Goal: Task Accomplishment & Management: Use online tool/utility

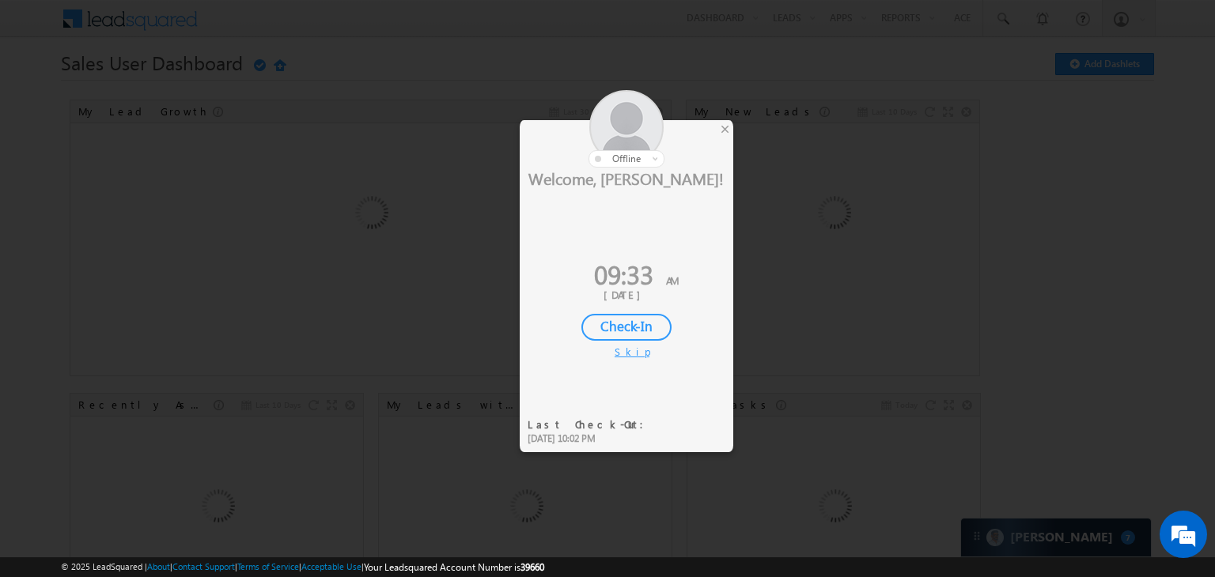
click at [654, 321] on div "Check-In" at bounding box center [626, 327] width 90 height 27
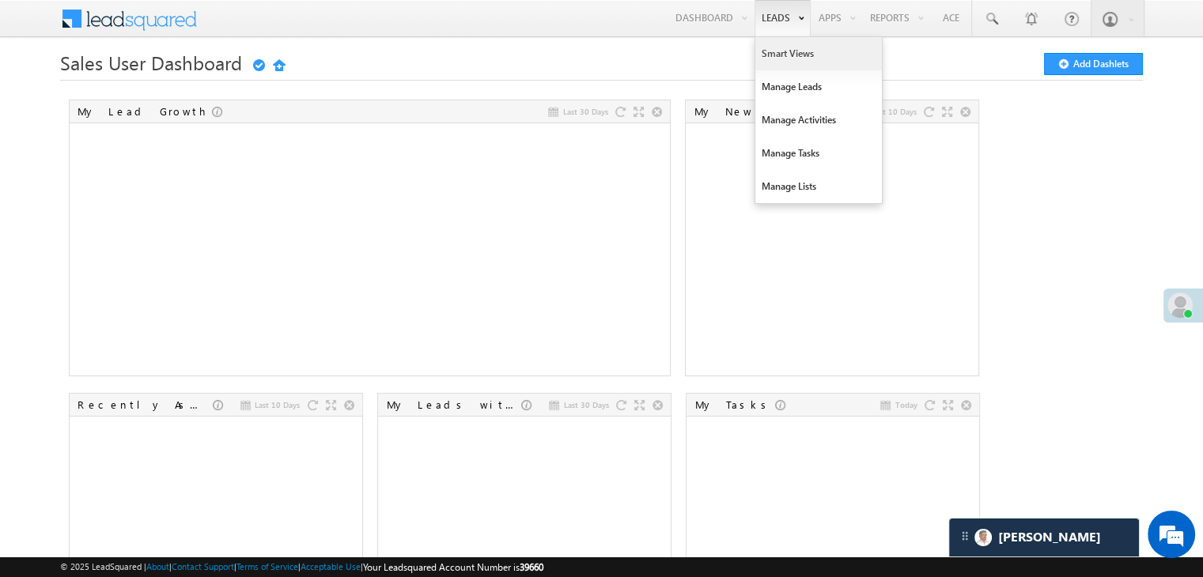
click at [772, 45] on link "Smart Views" at bounding box center [818, 53] width 127 height 33
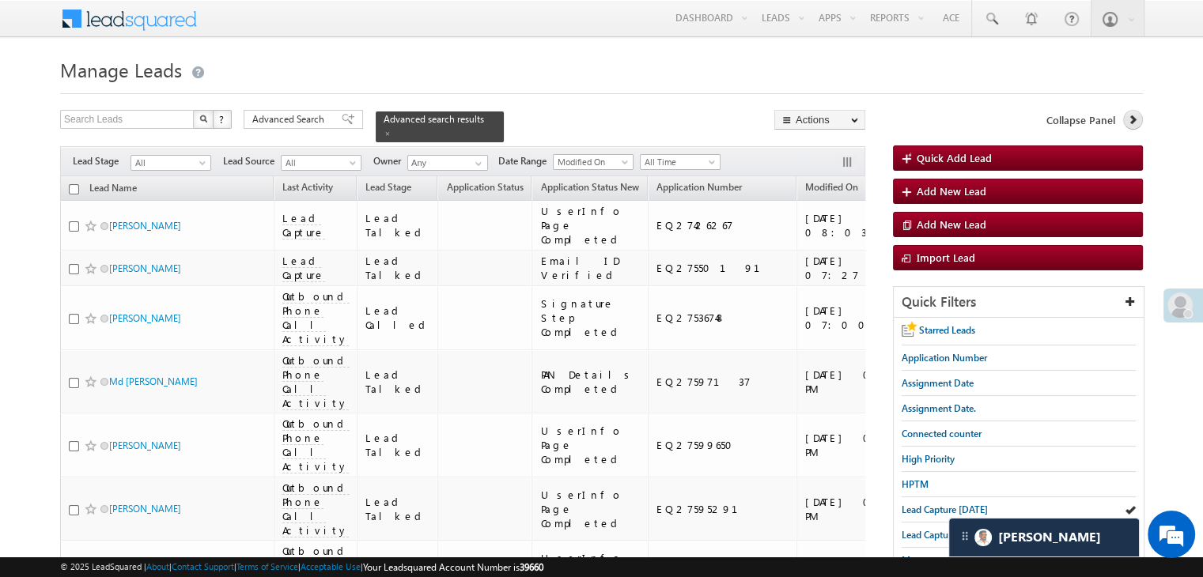
click at [1127, 123] on icon at bounding box center [1132, 119] width 11 height 11
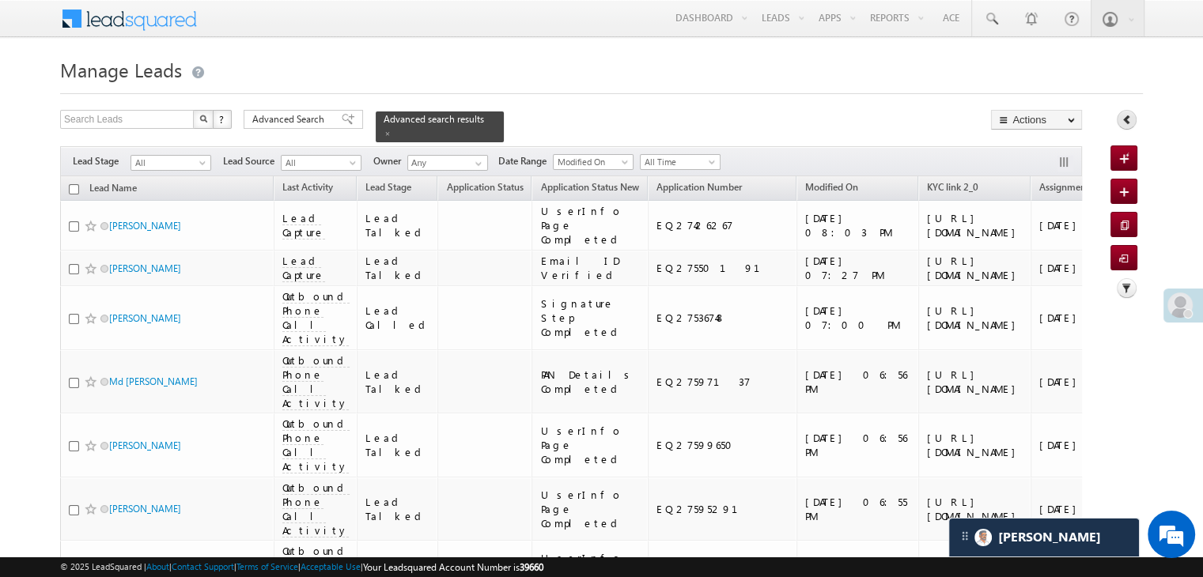
click at [1127, 123] on icon at bounding box center [1126, 119] width 11 height 11
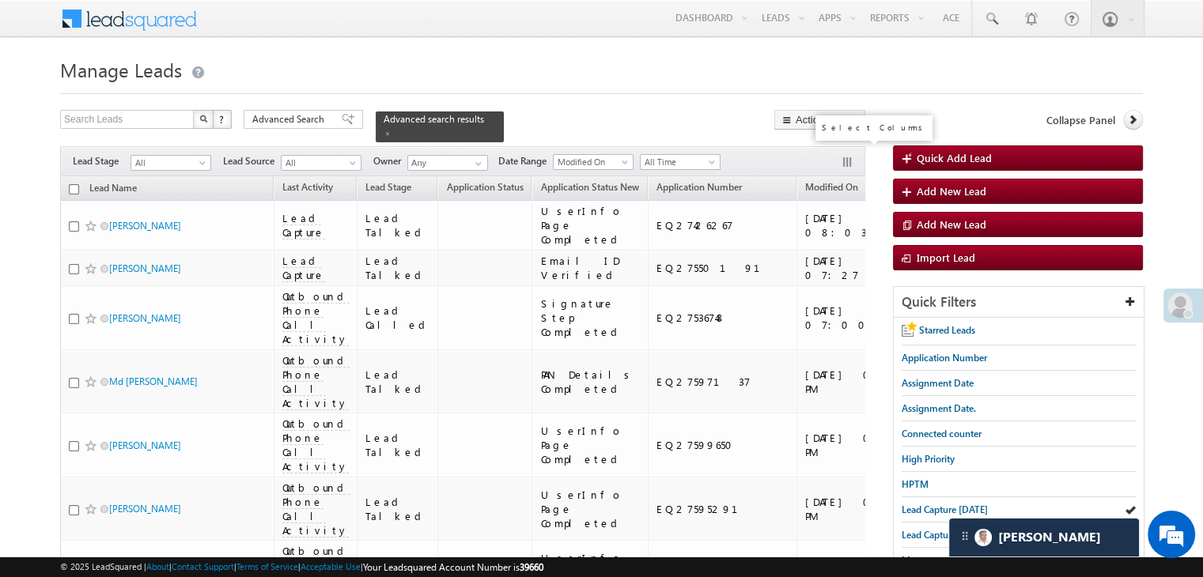
click at [841, 156] on button "button" at bounding box center [849, 164] width 16 height 16
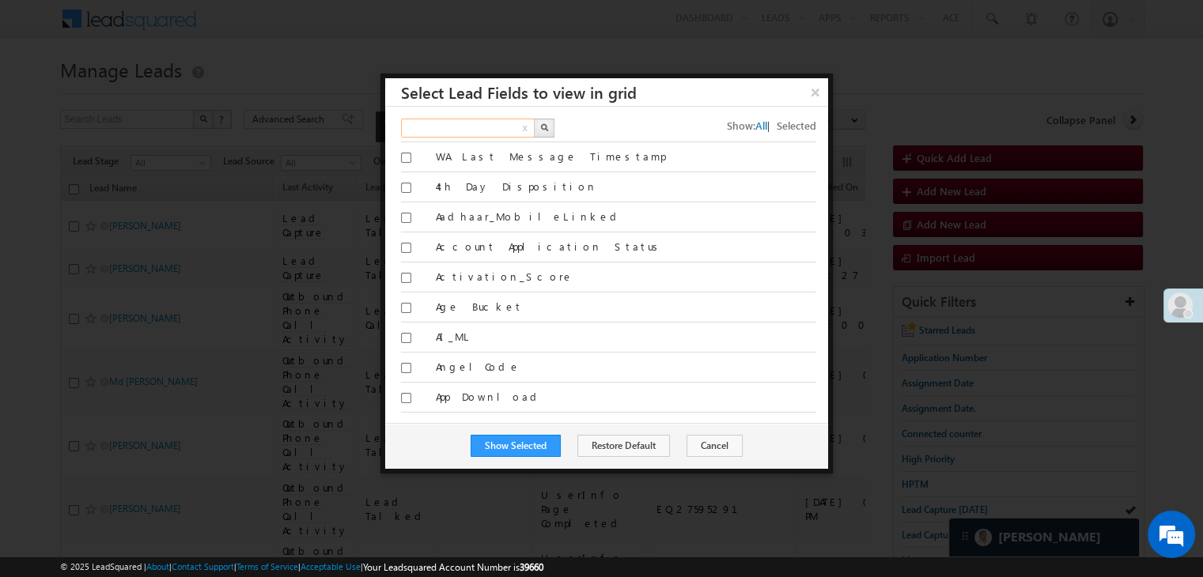
click at [508, 127] on input "text" at bounding box center [468, 128] width 135 height 19
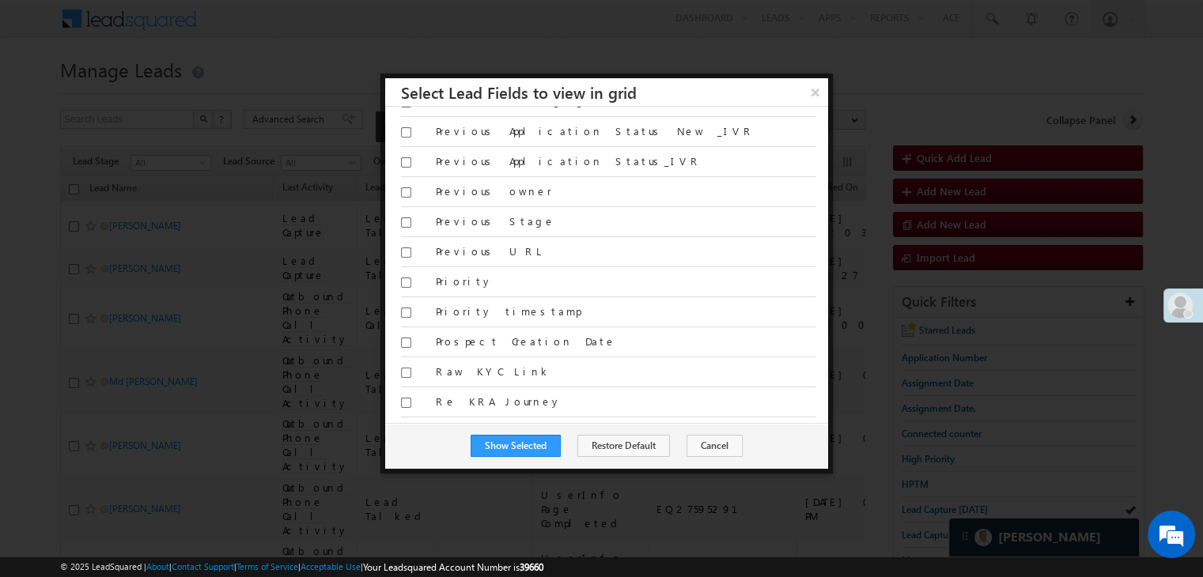
scroll to position [7984, 0]
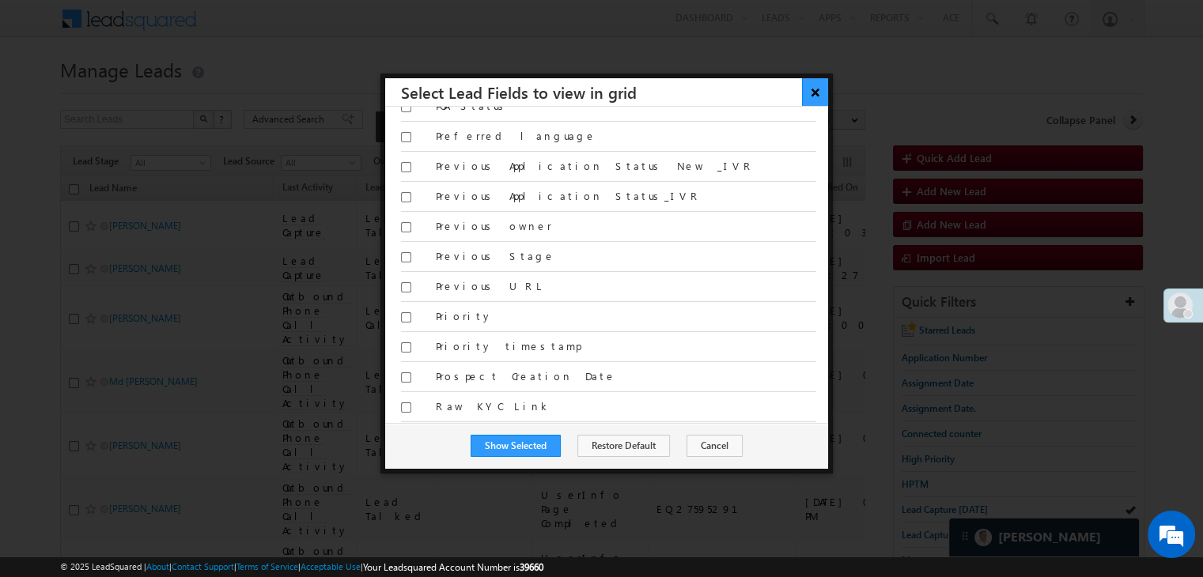
type input "HELP"
click at [816, 94] on button "×" at bounding box center [815, 92] width 26 height 28
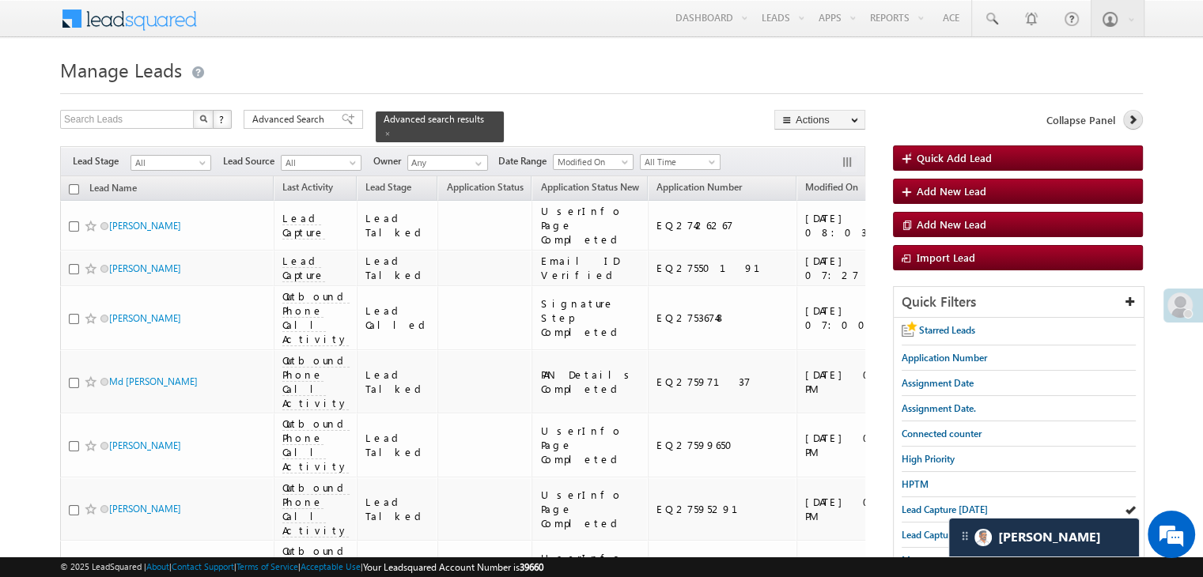
click at [1133, 122] on icon at bounding box center [1132, 119] width 11 height 11
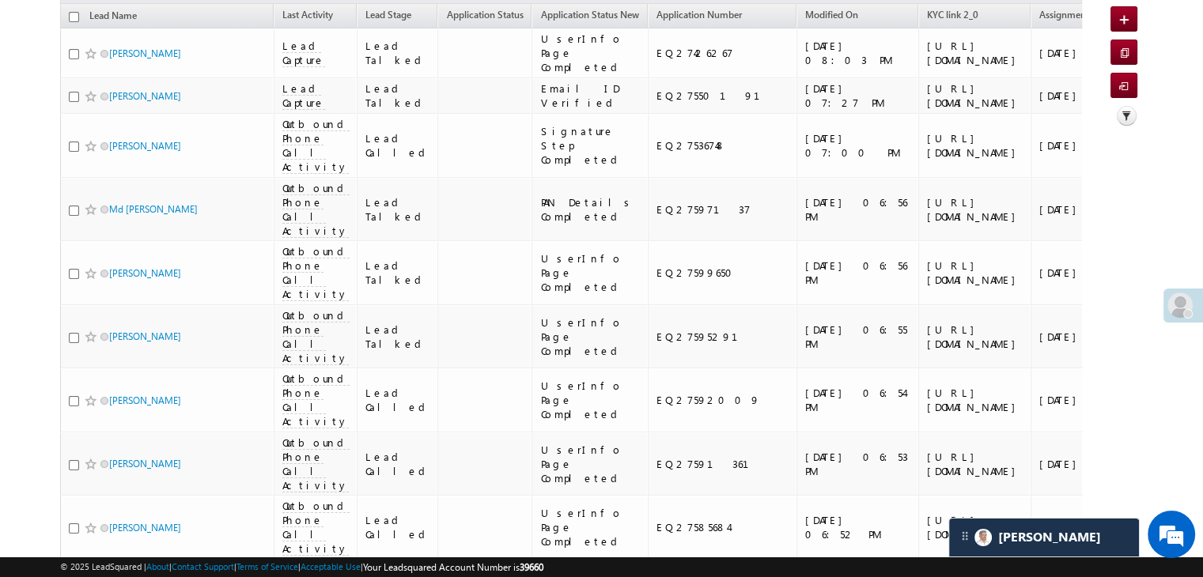
scroll to position [0, 0]
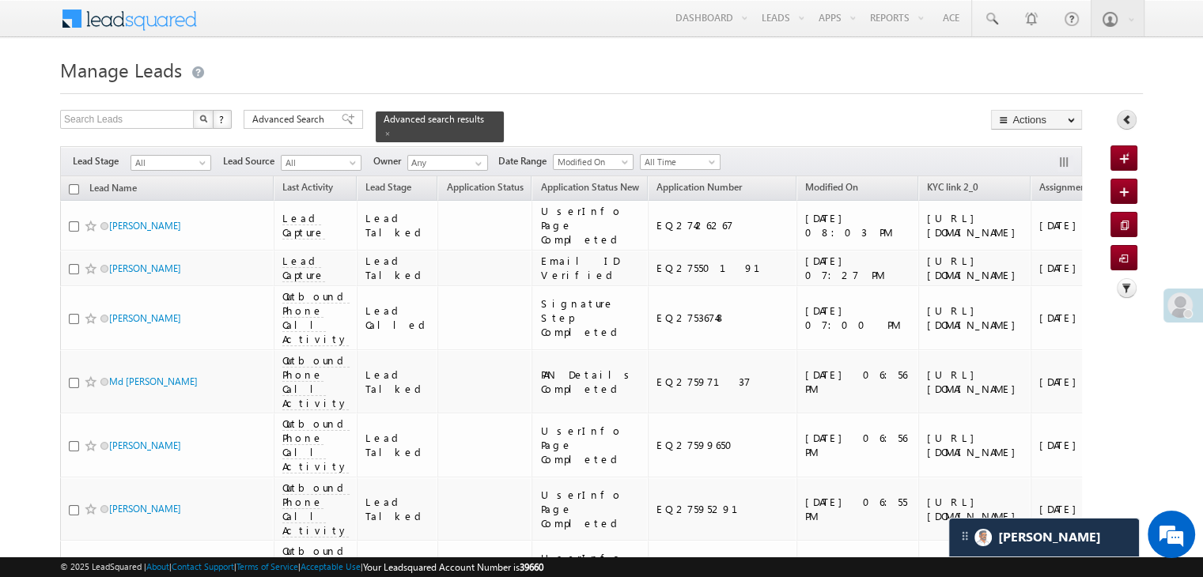
click at [1120, 122] on link at bounding box center [1127, 120] width 20 height 20
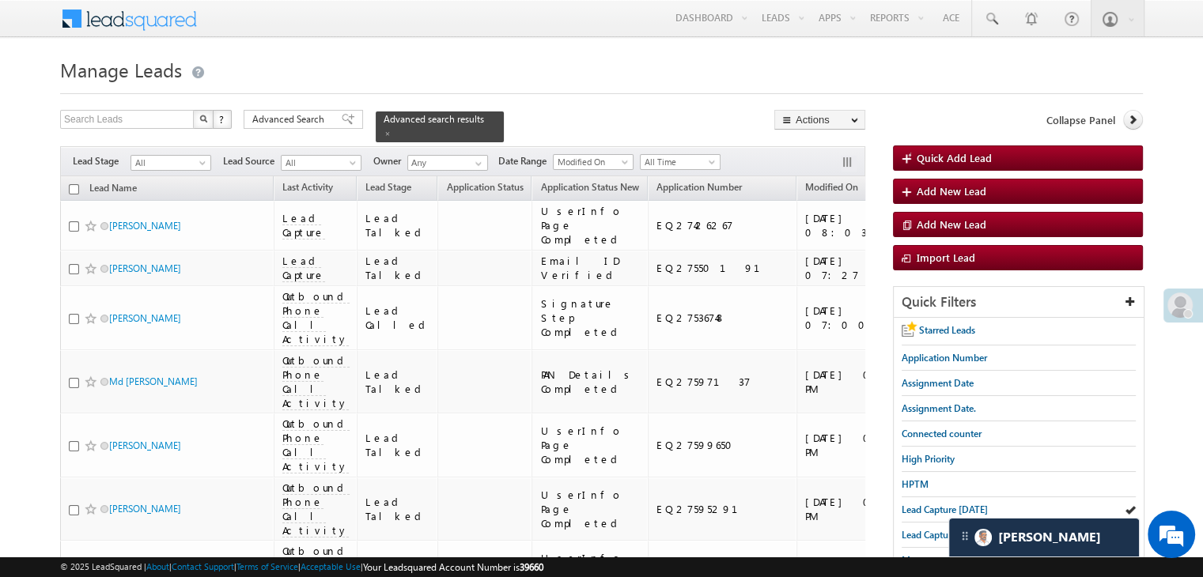
scroll to position [158, 0]
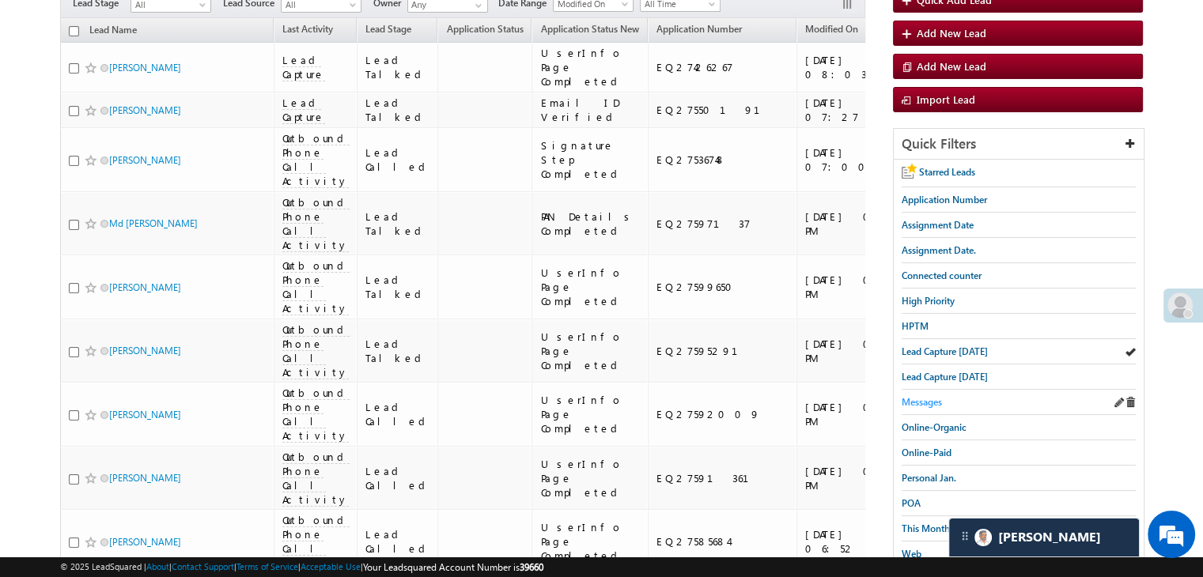
click at [920, 399] on span "Messages" at bounding box center [921, 402] width 40 height 12
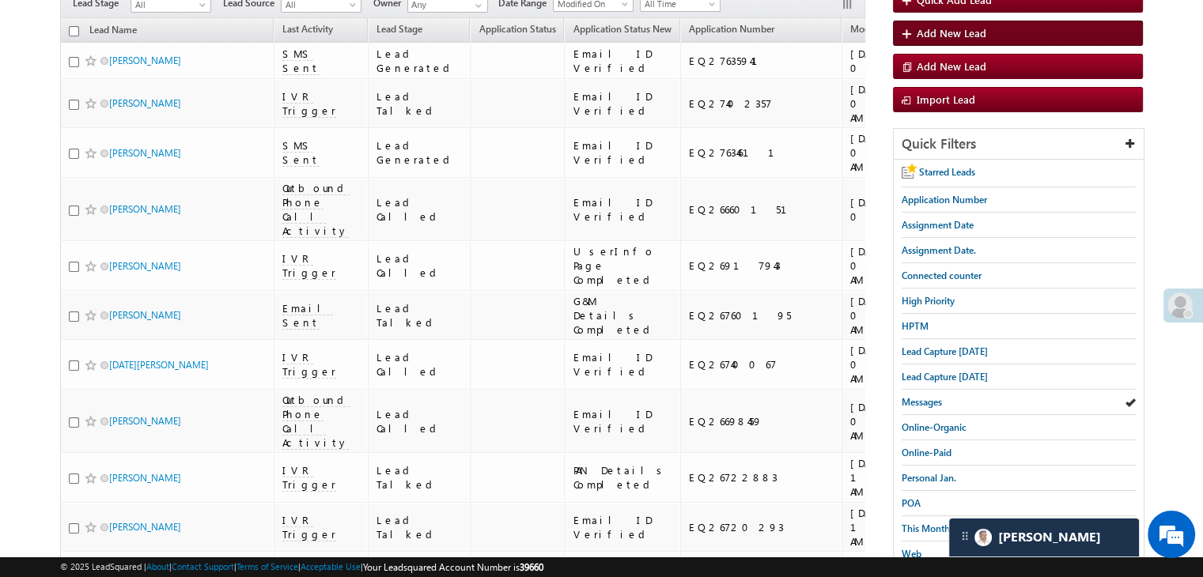
scroll to position [0, 0]
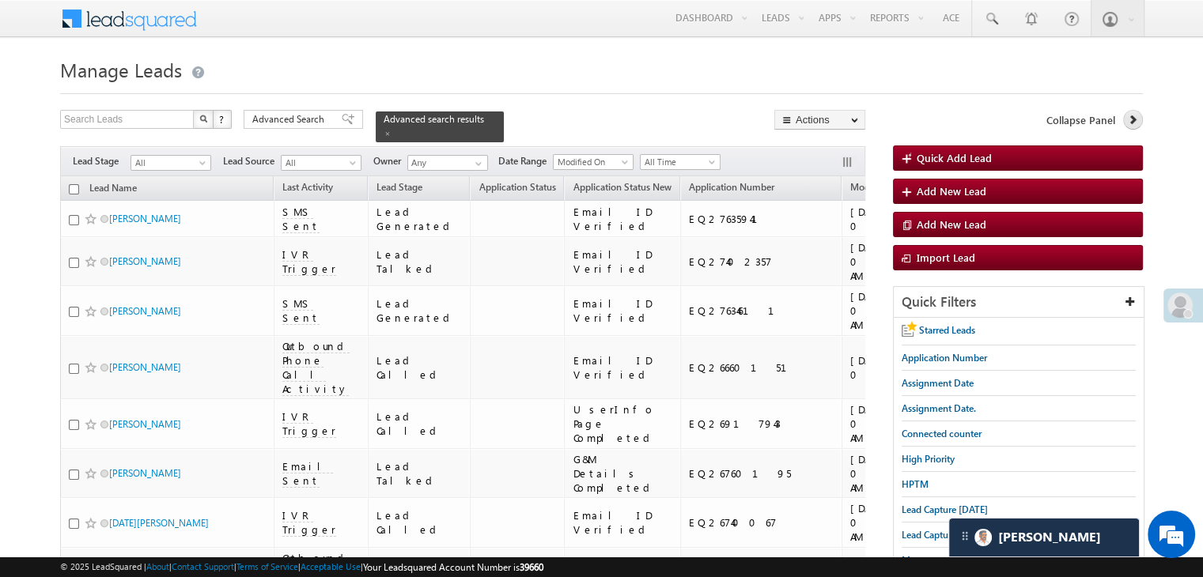
click at [1132, 123] on icon at bounding box center [1132, 119] width 11 height 11
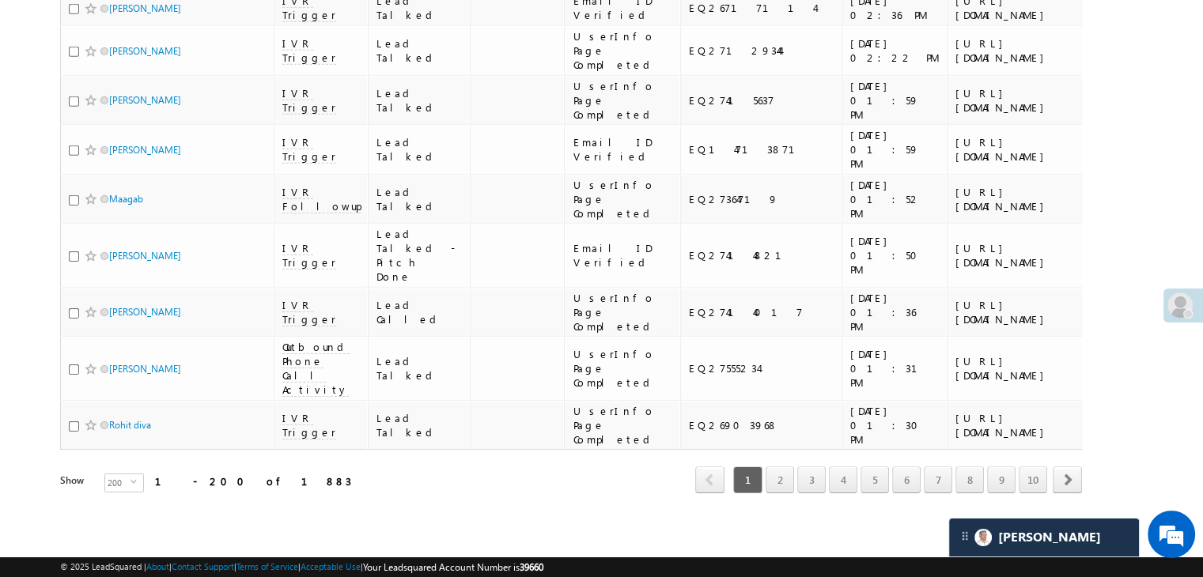
scroll to position [18114, 0]
click at [779, 474] on link "2" at bounding box center [779, 480] width 28 height 27
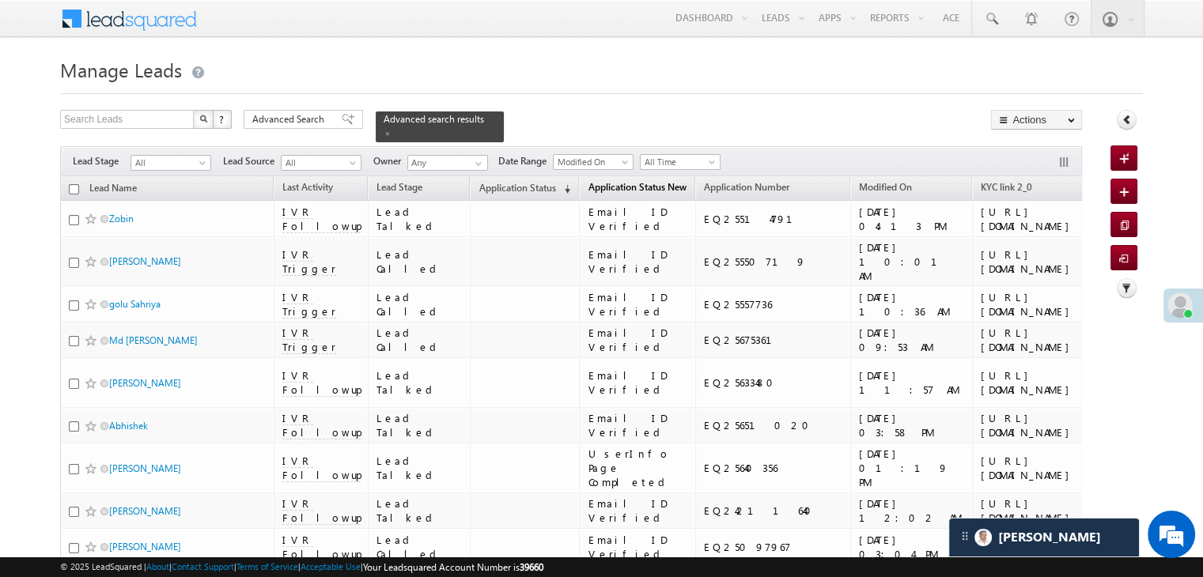
click at [588, 181] on span "Application Status New" at bounding box center [637, 187] width 98 height 12
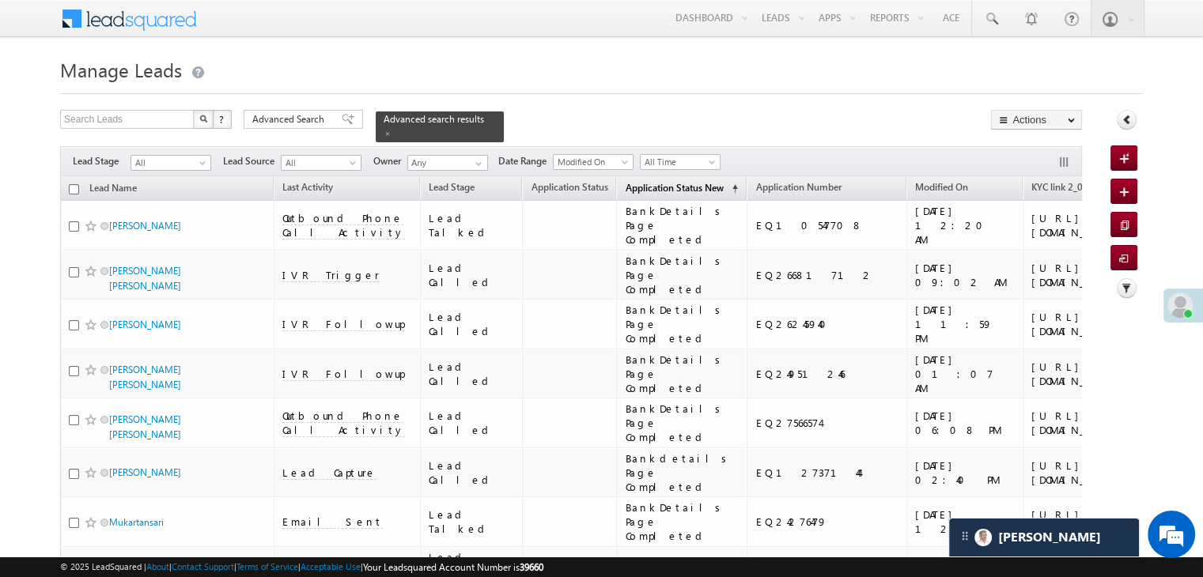
click at [625, 182] on span "Application Status New" at bounding box center [674, 188] width 98 height 12
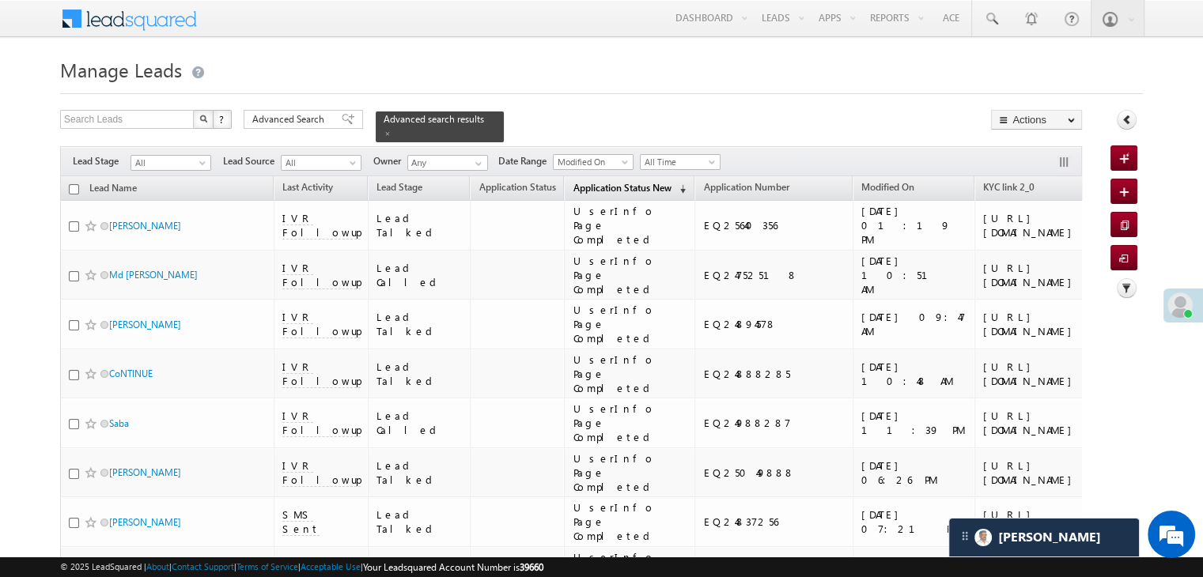
click at [579, 182] on span "Application Status New" at bounding box center [622, 188] width 98 height 12
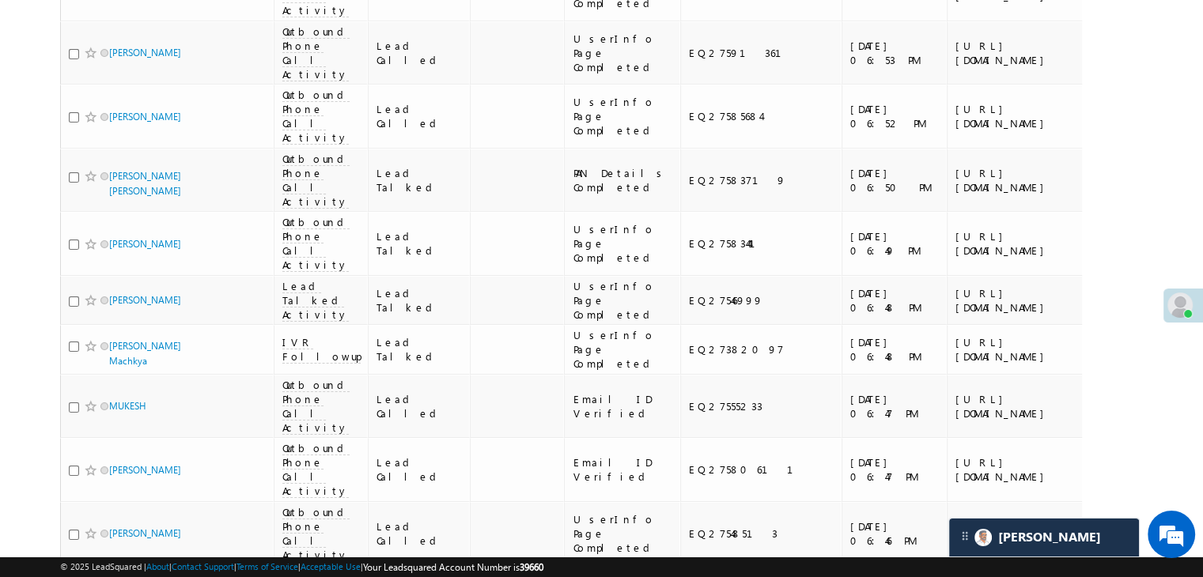
scroll to position [18114, 0]
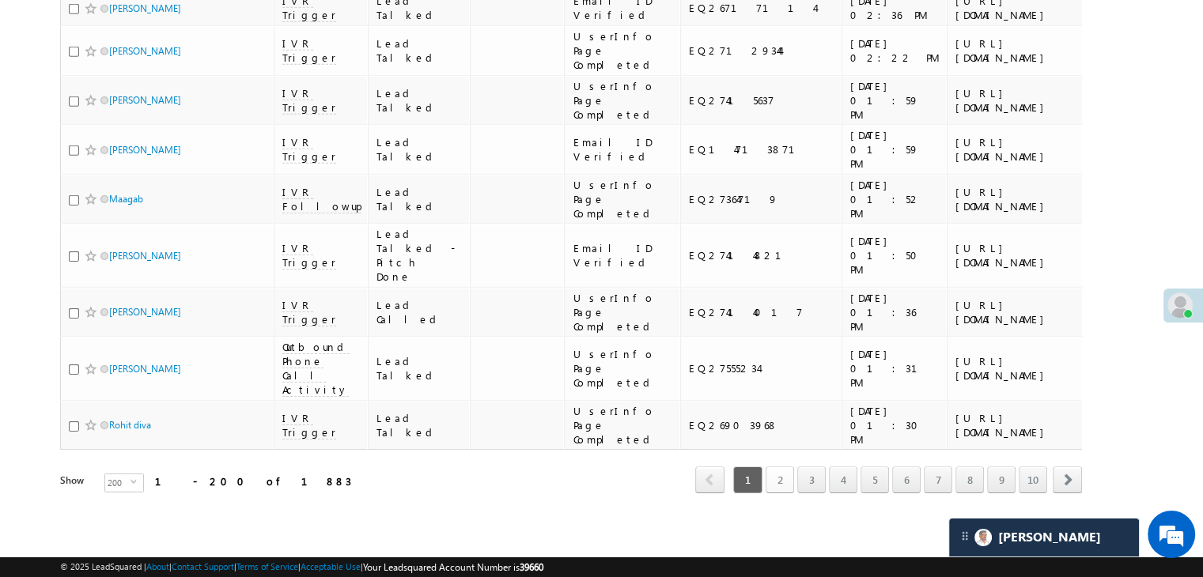
click at [788, 467] on link "2" at bounding box center [779, 480] width 28 height 27
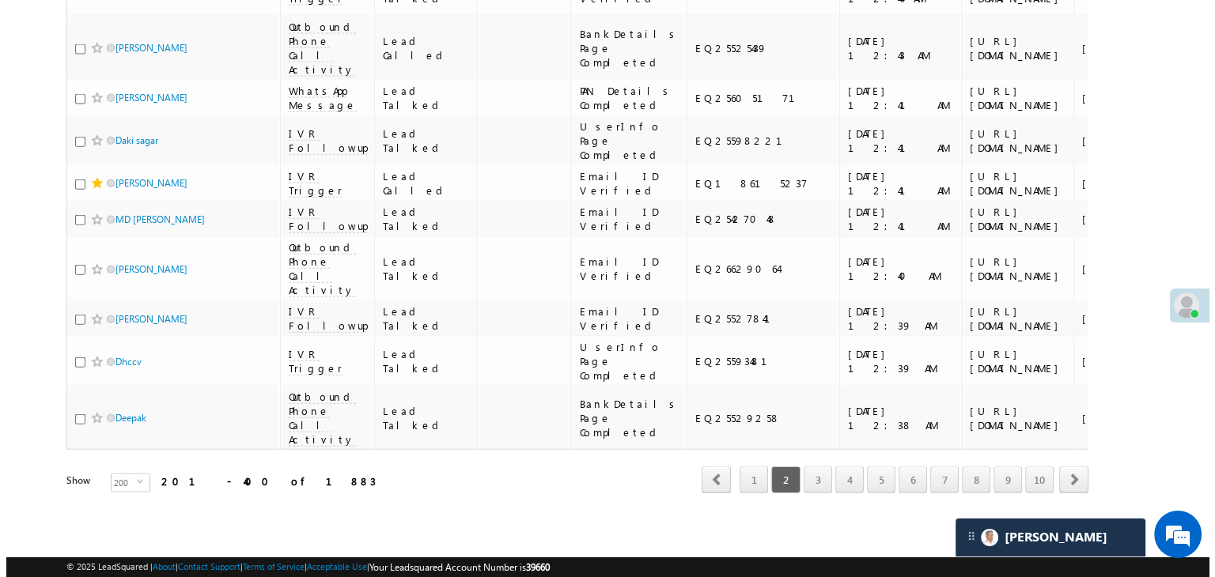
scroll to position [0, 0]
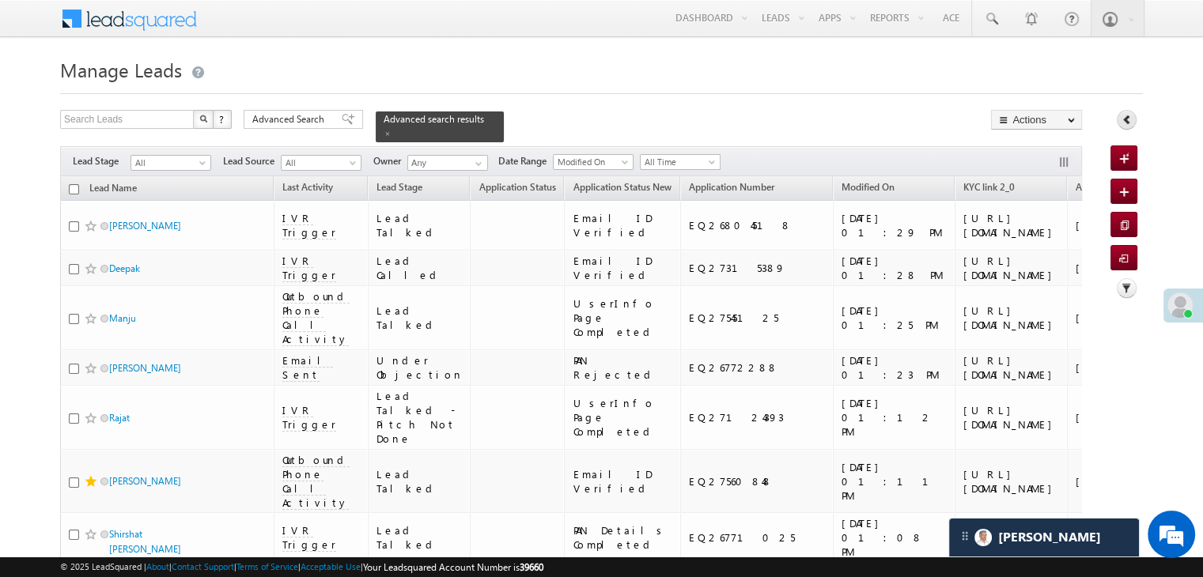
click at [1117, 122] on link at bounding box center [1127, 120] width 20 height 20
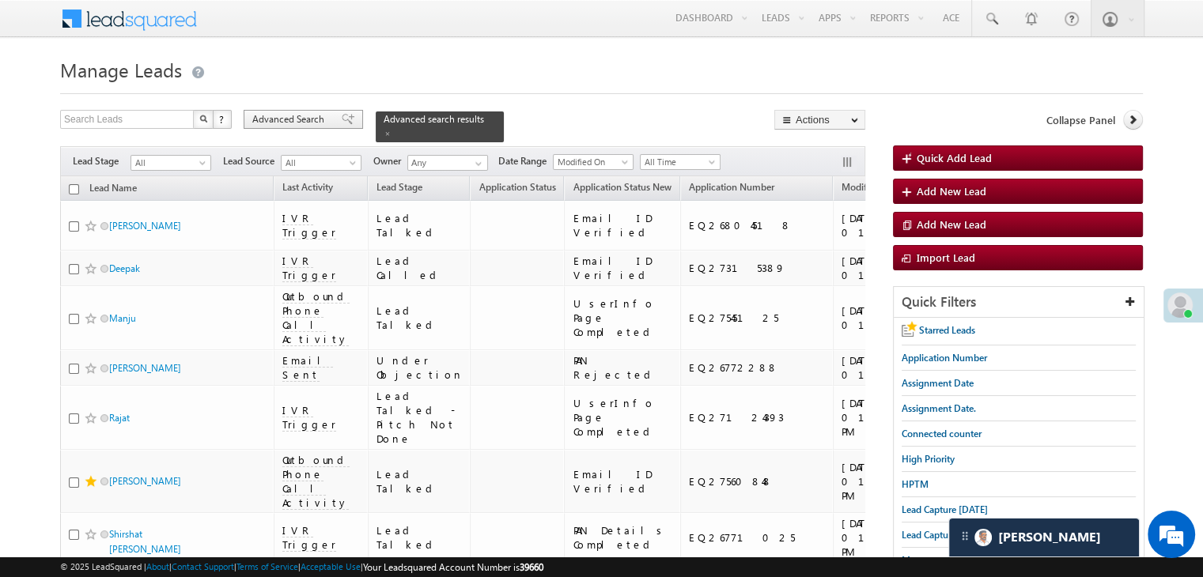
click at [289, 121] on span "Advanced Search" at bounding box center [290, 119] width 77 height 14
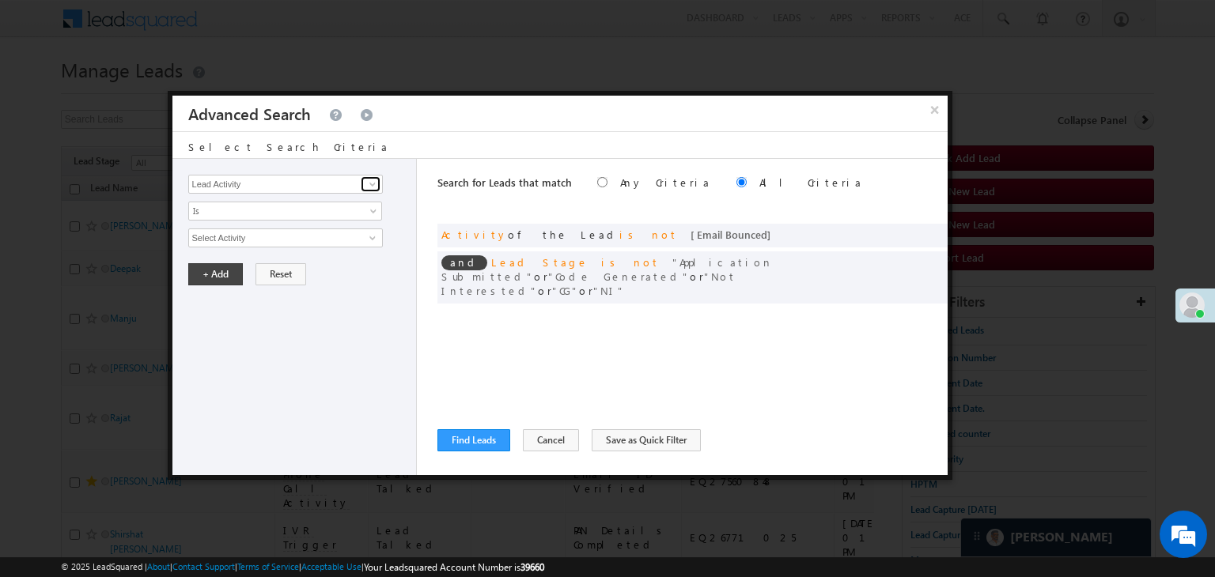
click at [369, 181] on span at bounding box center [372, 184] width 13 height 13
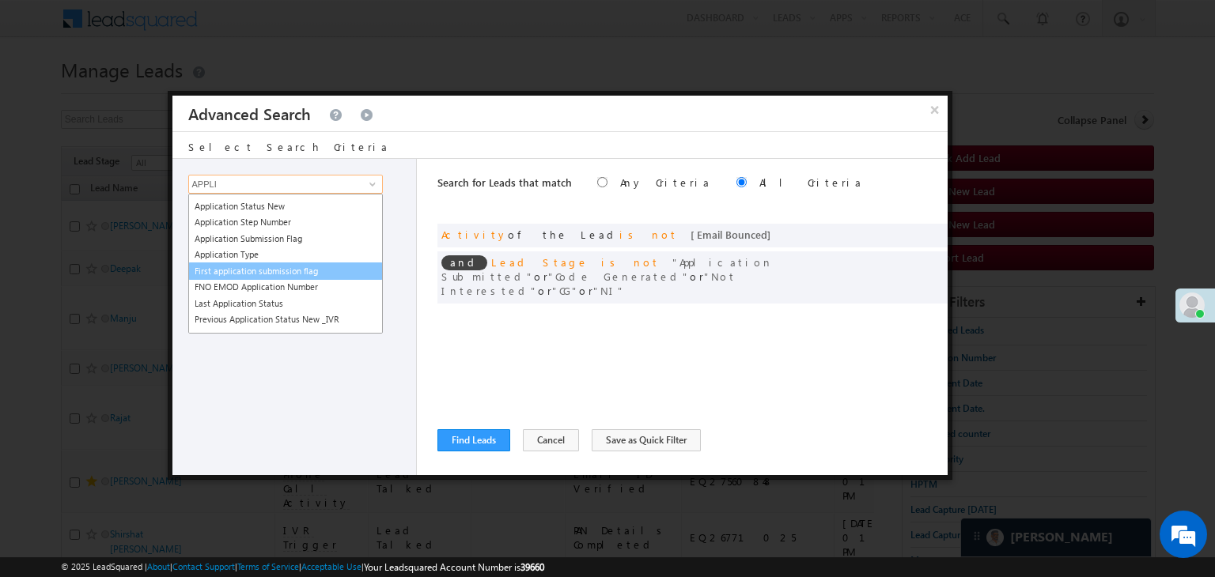
scroll to position [158, 0]
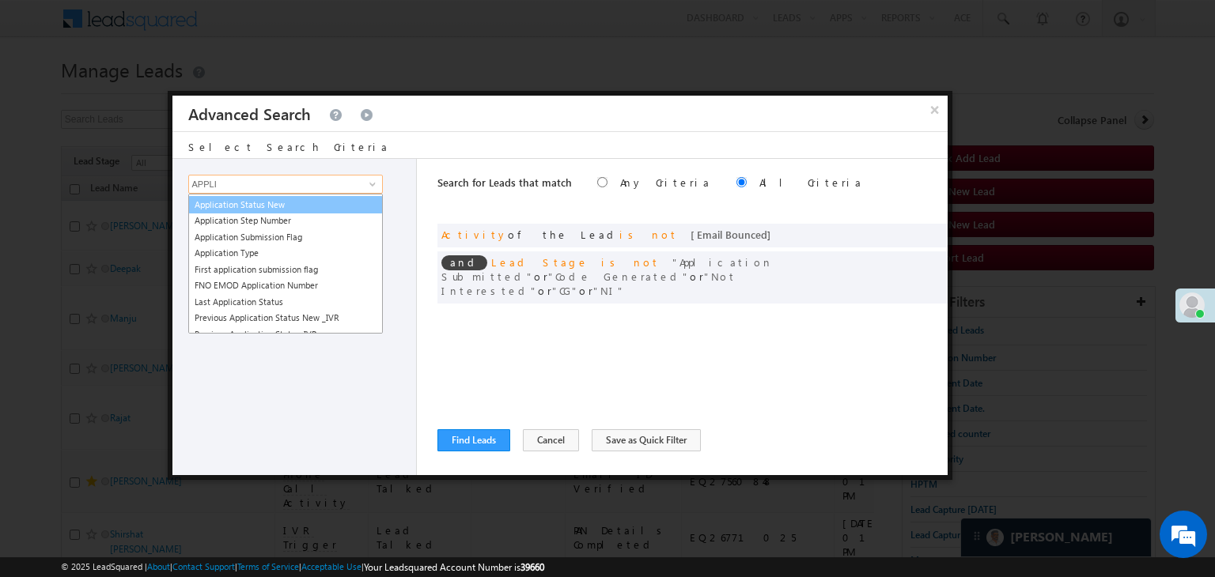
click at [300, 203] on link "Application Status New" at bounding box center [285, 205] width 195 height 18
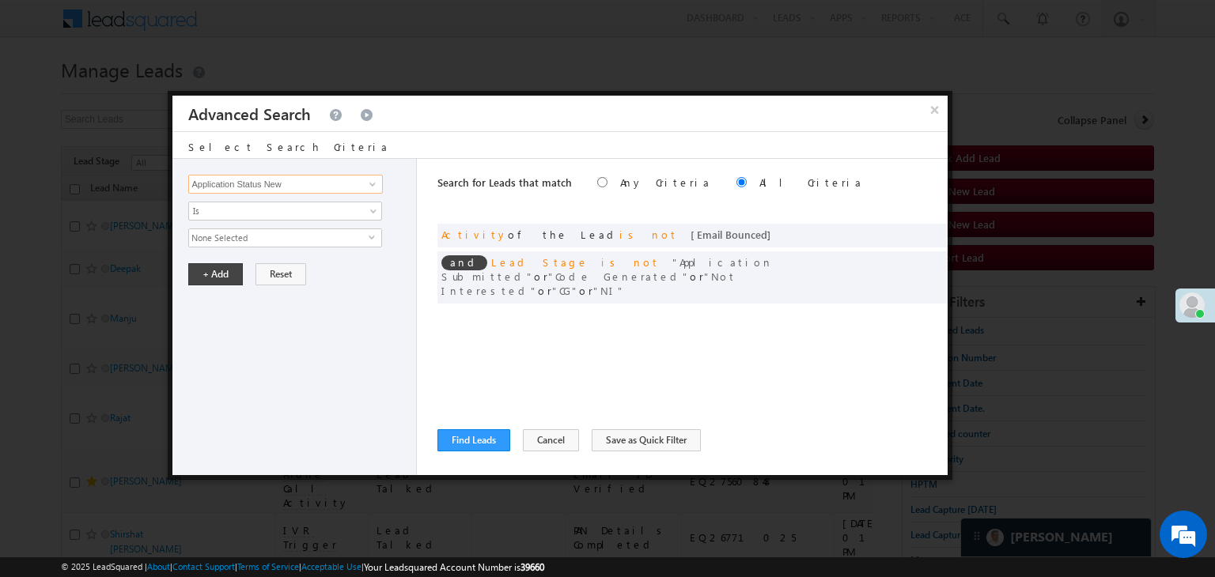
type input "Application Status New"
click at [285, 238] on span "None Selected" at bounding box center [279, 237] width 180 height 17
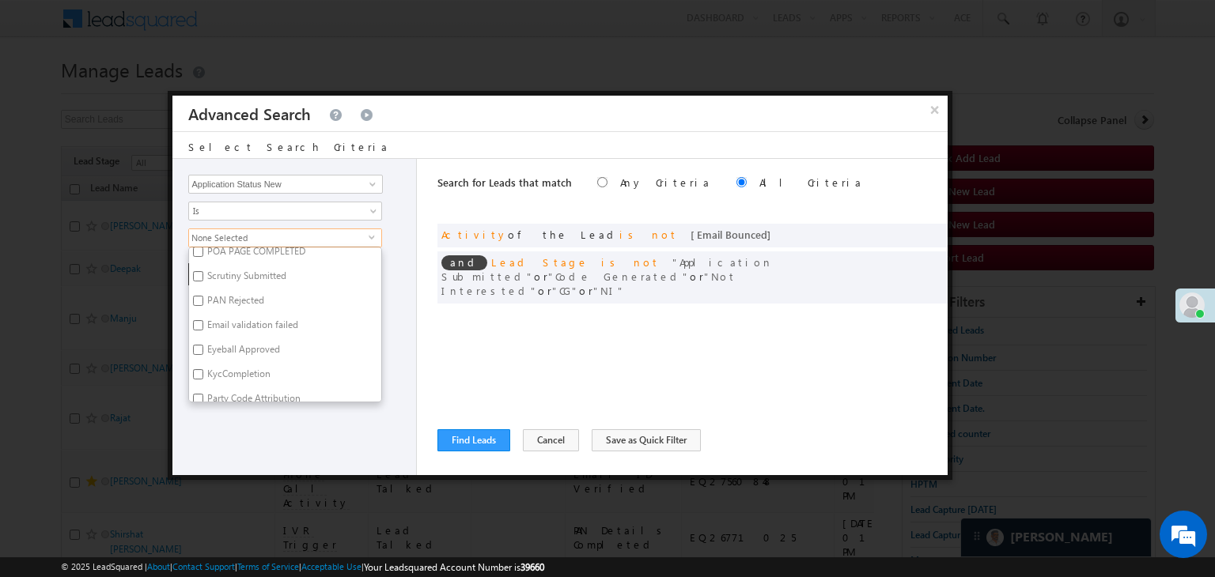
scroll to position [791, 0]
click at [241, 365] on label "Help Requested" at bounding box center [239, 371] width 100 height 25
click at [203, 365] on input "Help Requested" at bounding box center [198, 369] width 10 height 10
checkbox input "true"
click at [232, 420] on div "Lead Activity Task Sales Group Prospect Id WA Last Message Timestamp 4th Day Di…" at bounding box center [294, 317] width 245 height 316
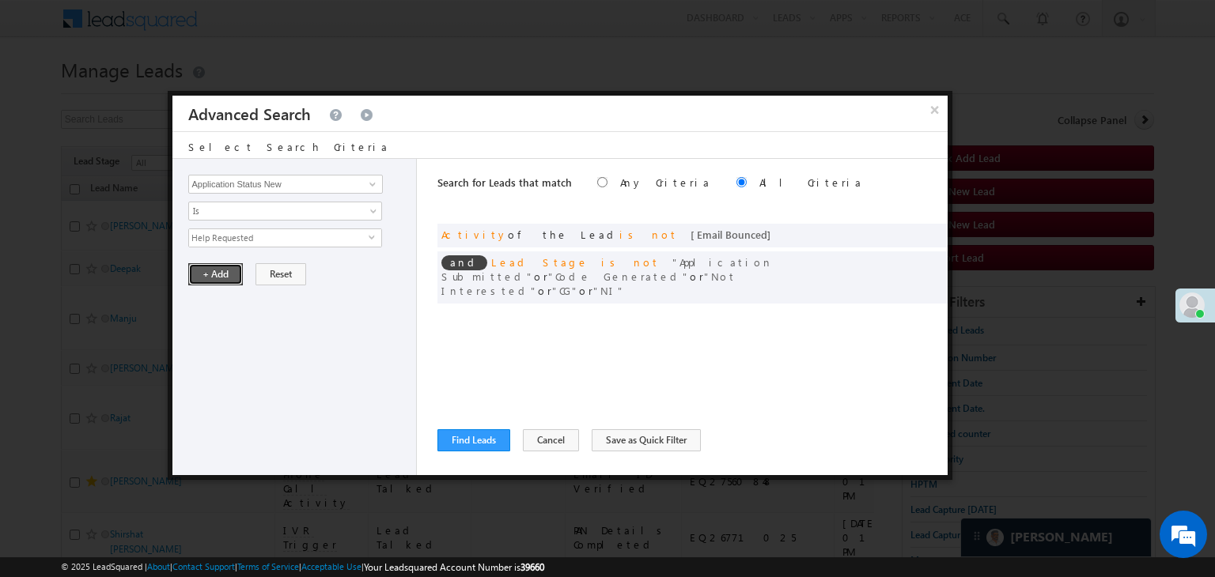
click at [214, 274] on button "+ Add" at bounding box center [215, 274] width 55 height 22
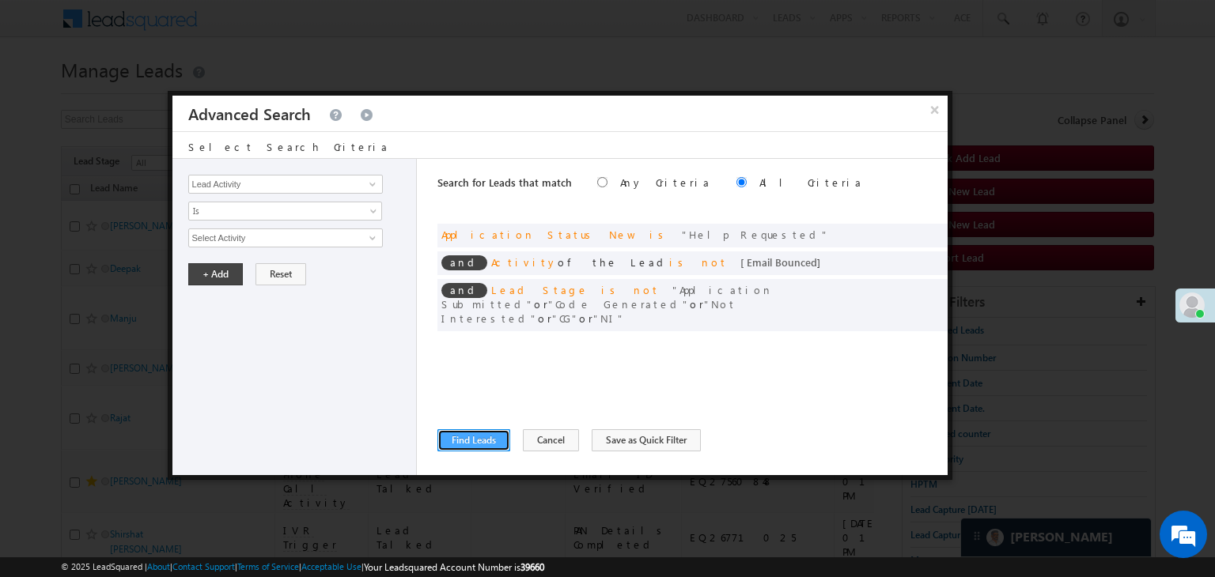
click at [455, 443] on button "Find Leads" at bounding box center [473, 440] width 73 height 22
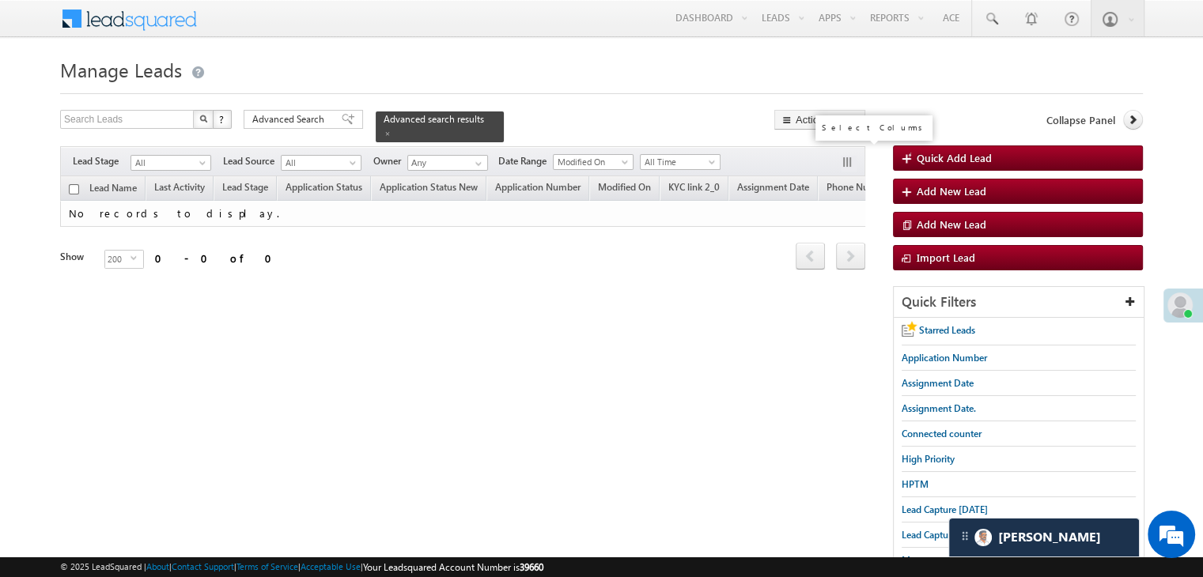
click at [850, 156] on button "button" at bounding box center [849, 164] width 16 height 16
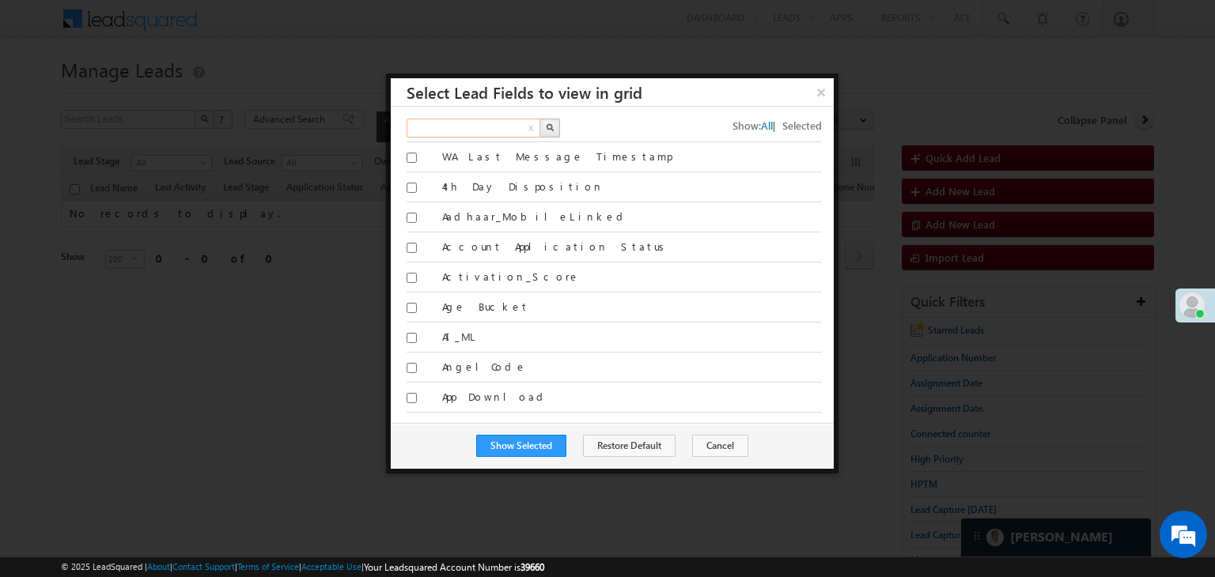
click at [507, 127] on input "text" at bounding box center [473, 128] width 135 height 19
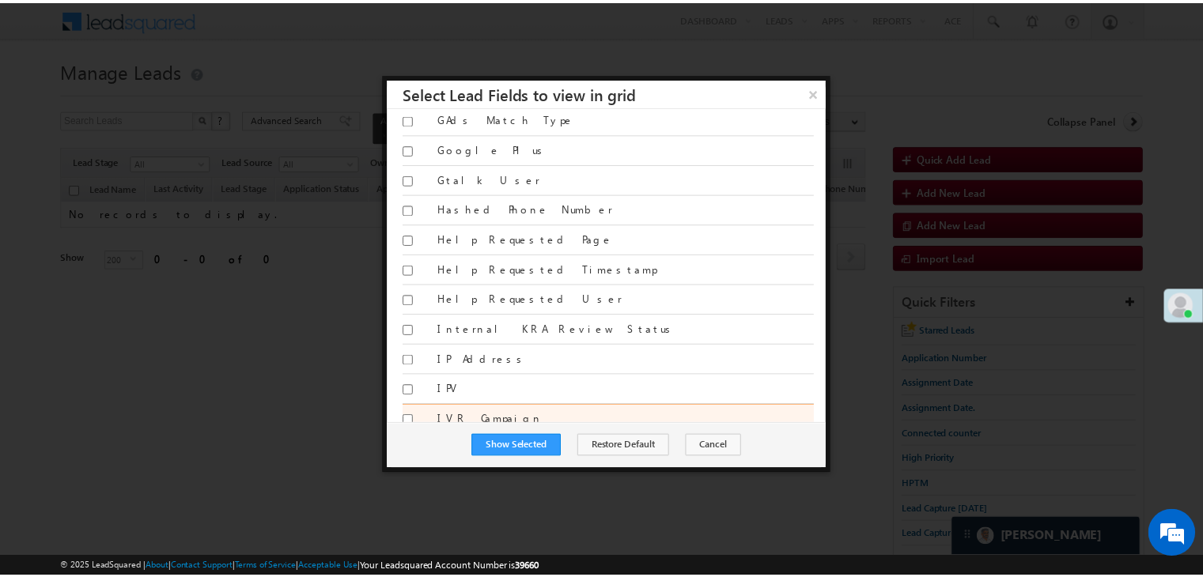
scroll to position [3925, 0]
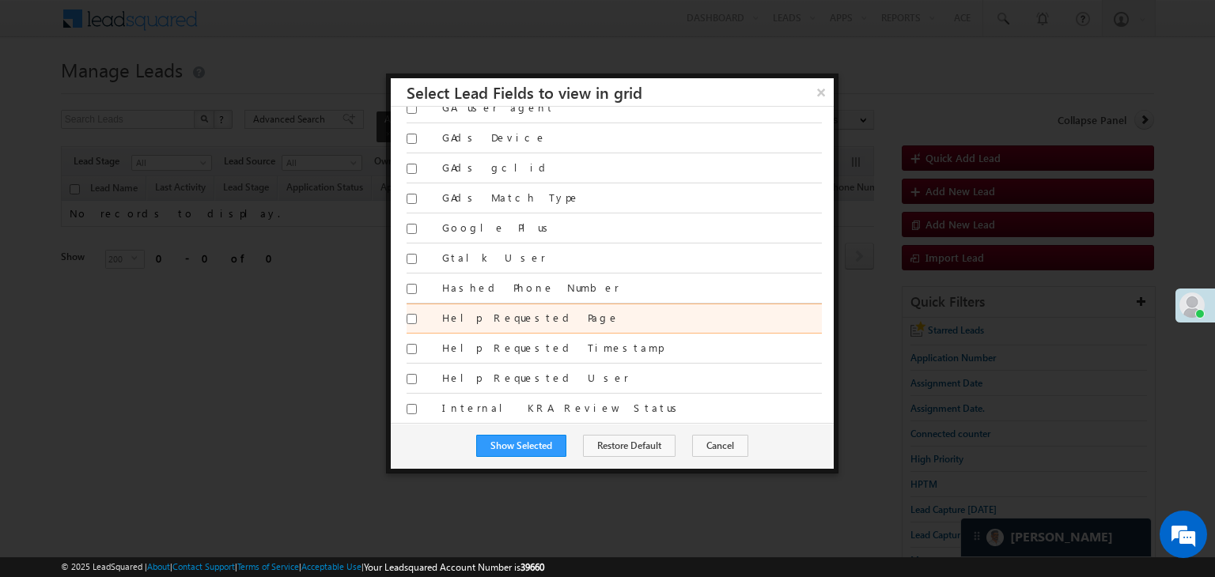
type input "HELP"
click at [588, 311] on div "Help Requested Page" at bounding box center [632, 322] width 380 height 22
click at [410, 314] on input "Help Requested Page" at bounding box center [411, 319] width 10 height 10
checkbox input "true"
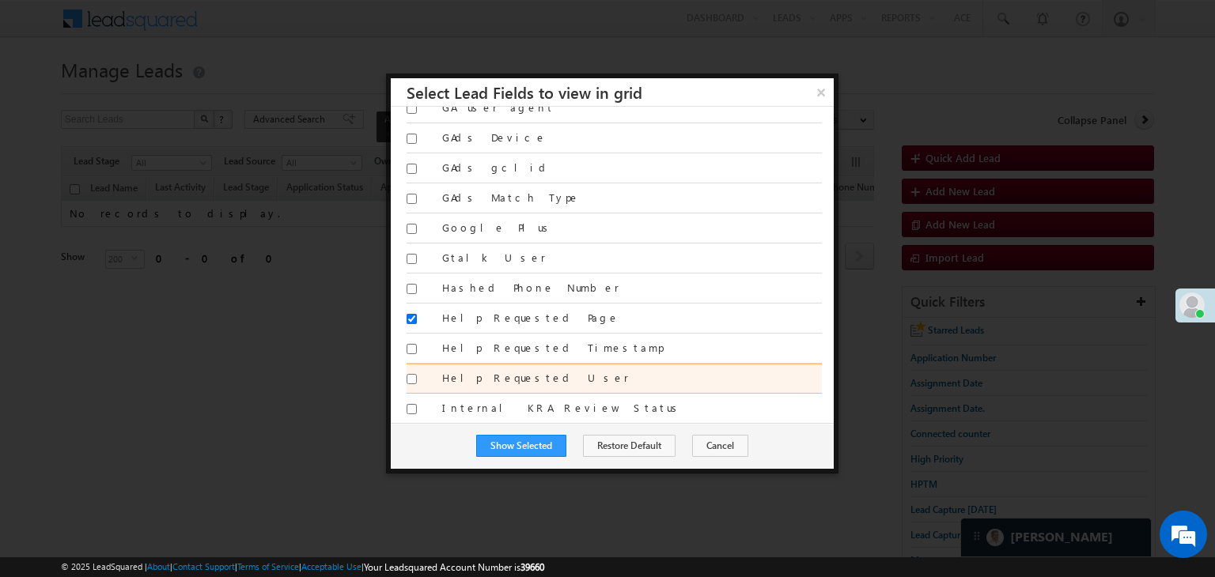
click at [411, 374] on input "Help Requested User" at bounding box center [411, 379] width 10 height 10
checkbox input "true"
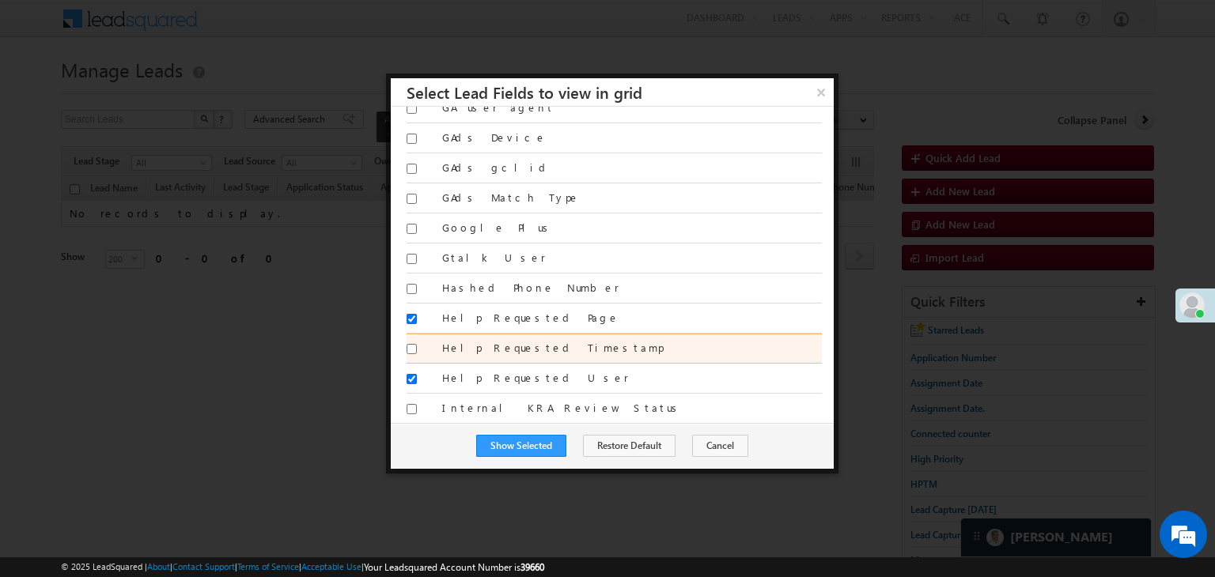
click at [452, 341] on label "Help Requested Timestamp" at bounding box center [632, 348] width 380 height 14
click at [417, 344] on input "Help Requested Timestamp" at bounding box center [411, 349] width 10 height 10
checkbox input "true"
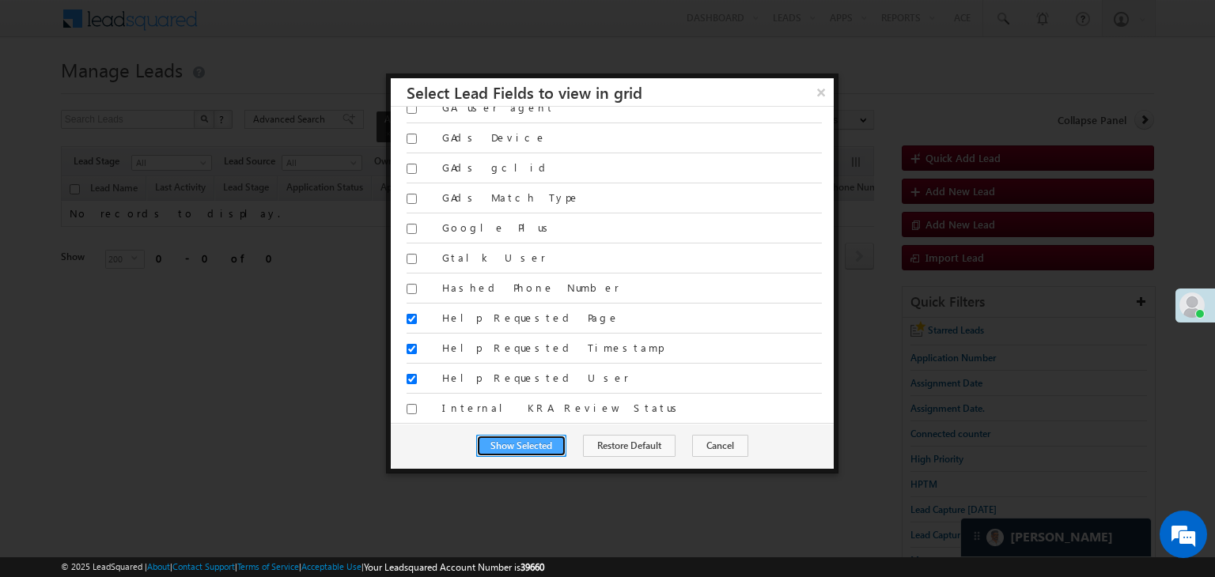
click at [500, 445] on button "Show Selected" at bounding box center [521, 446] width 90 height 22
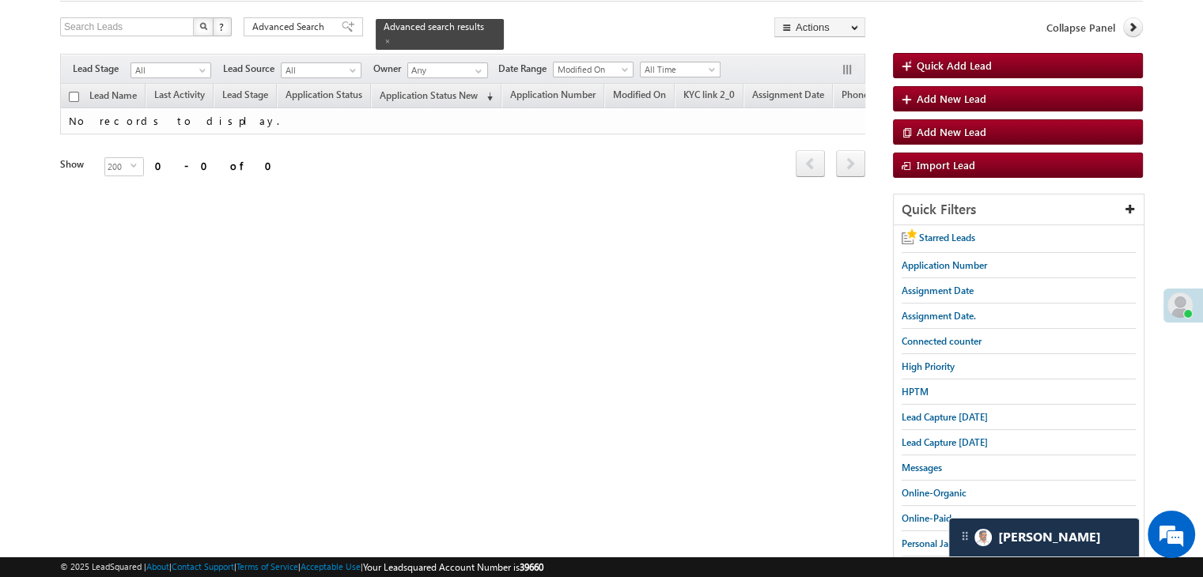
scroll to position [0, 0]
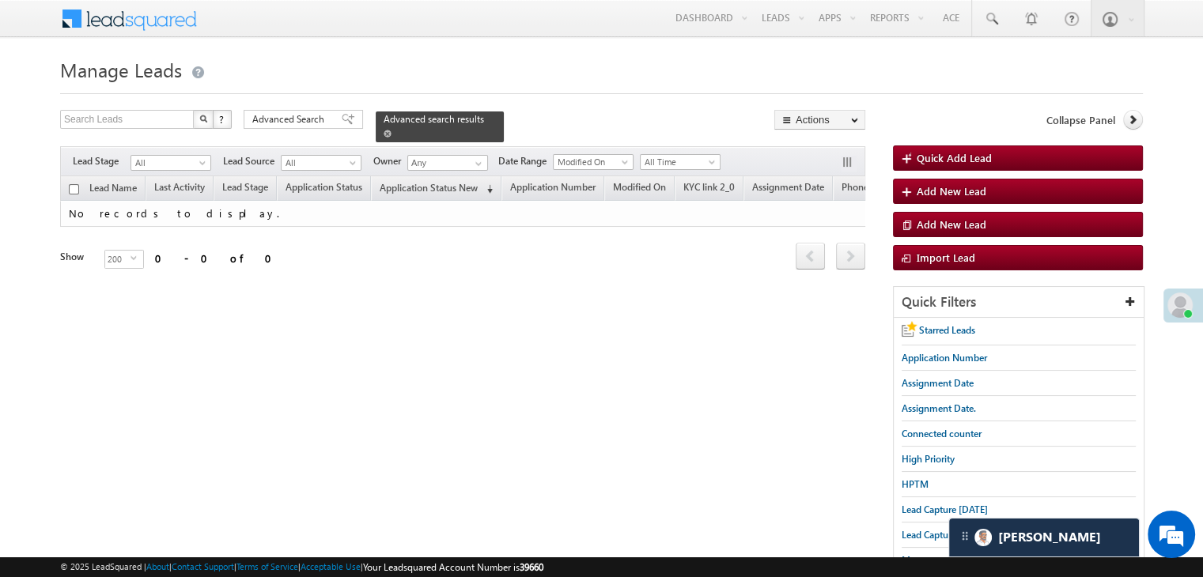
click at [391, 130] on span at bounding box center [388, 134] width 8 height 8
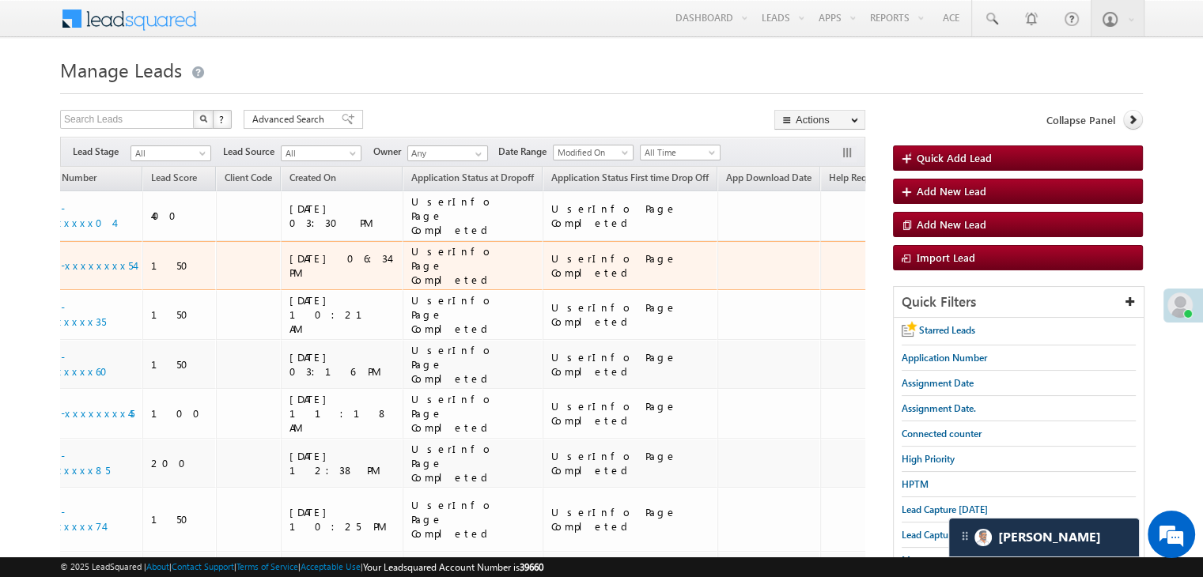
scroll to position [0, 1302]
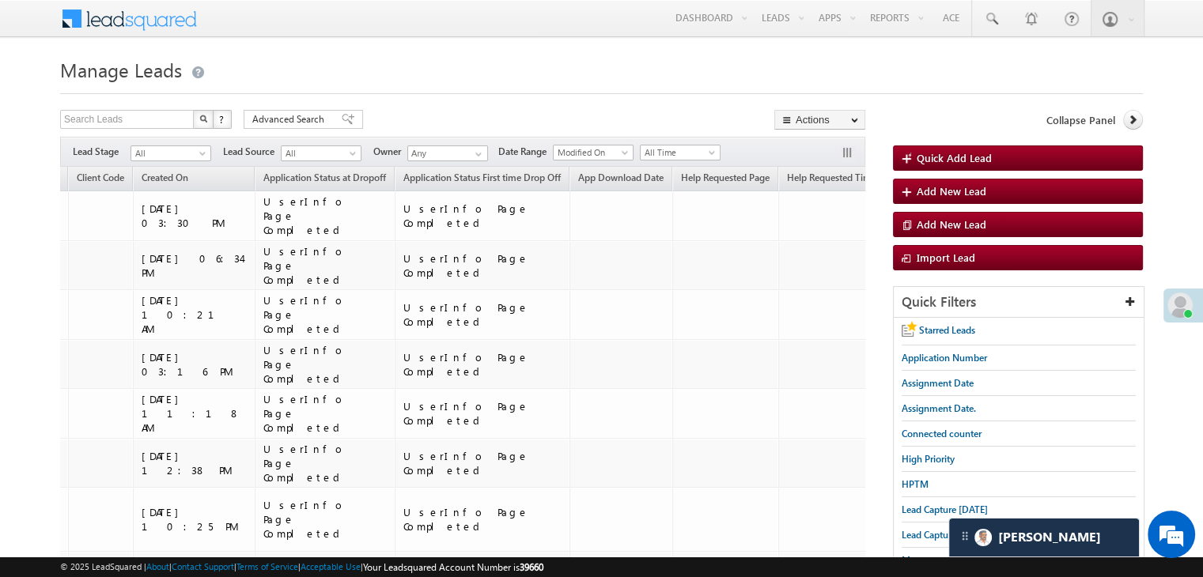
click at [920, 176] on span "Help Requested User" at bounding box center [963, 178] width 86 height 12
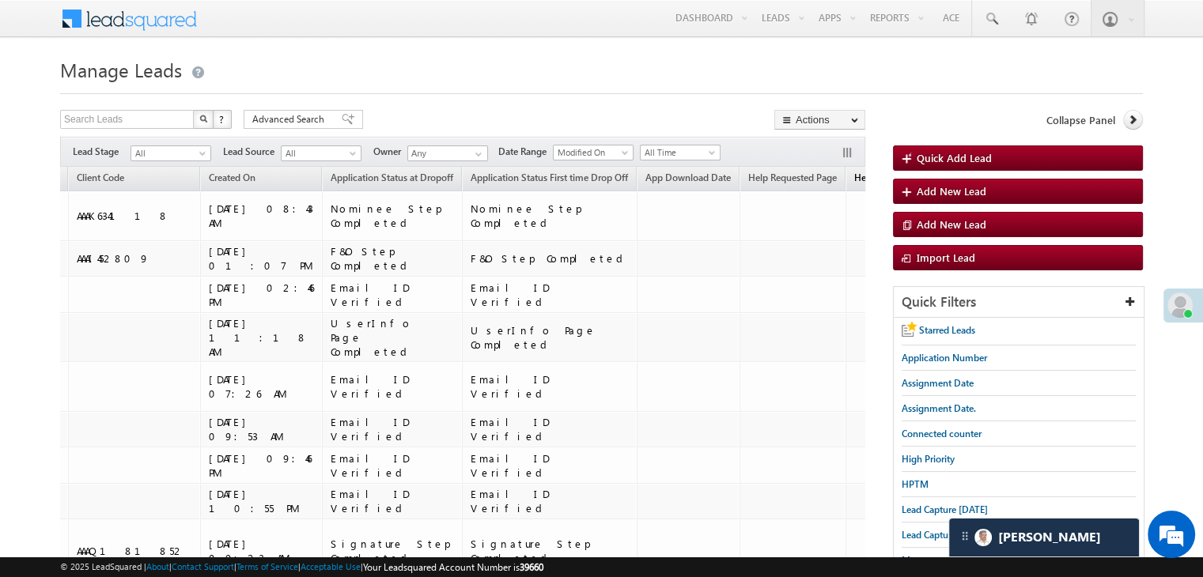
click at [854, 178] on span "Help Requested Timestamp" at bounding box center [911, 178] width 115 height 12
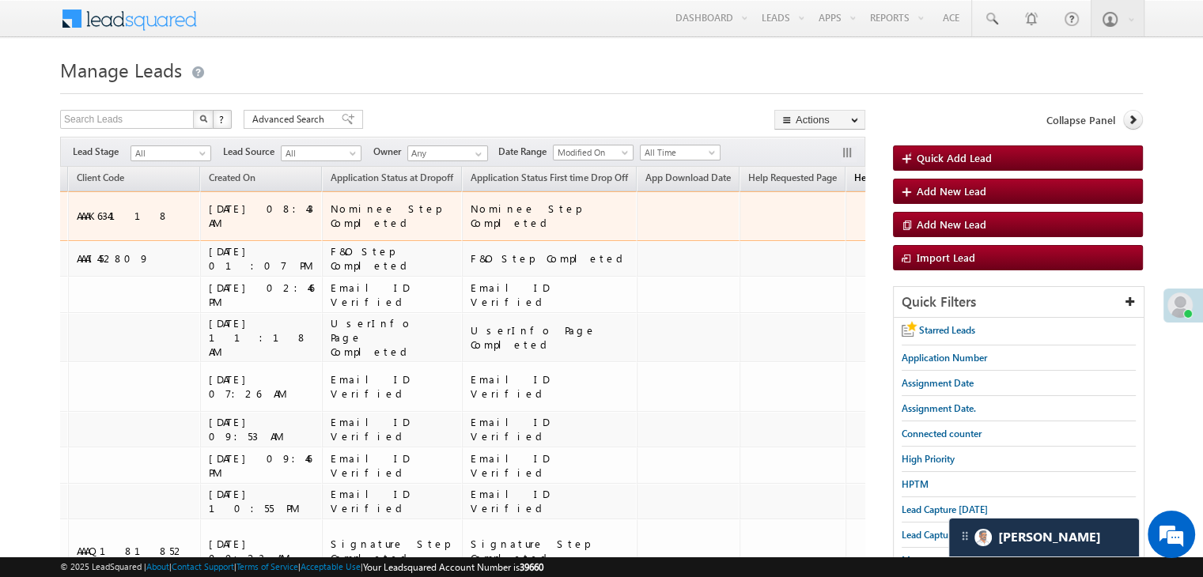
click at [854, 180] on span "Help Requested Timestamp" at bounding box center [911, 178] width 115 height 12
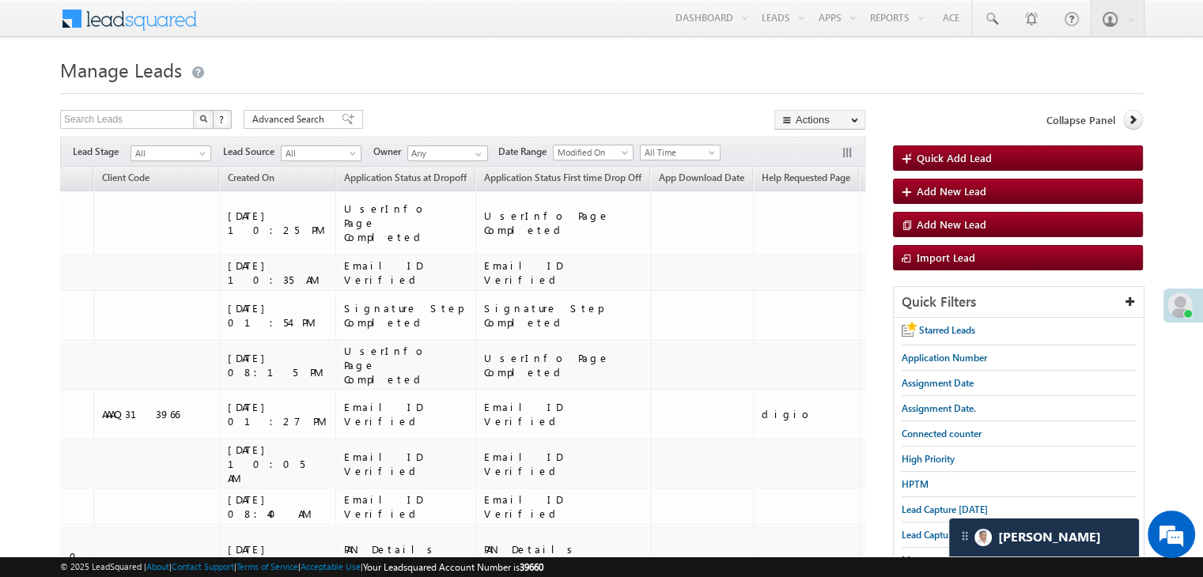
click at [867, 180] on span "Help Requested Timestamp" at bounding box center [924, 178] width 115 height 12
click at [867, 178] on span "Help Requested Timestamp" at bounding box center [924, 178] width 115 height 12
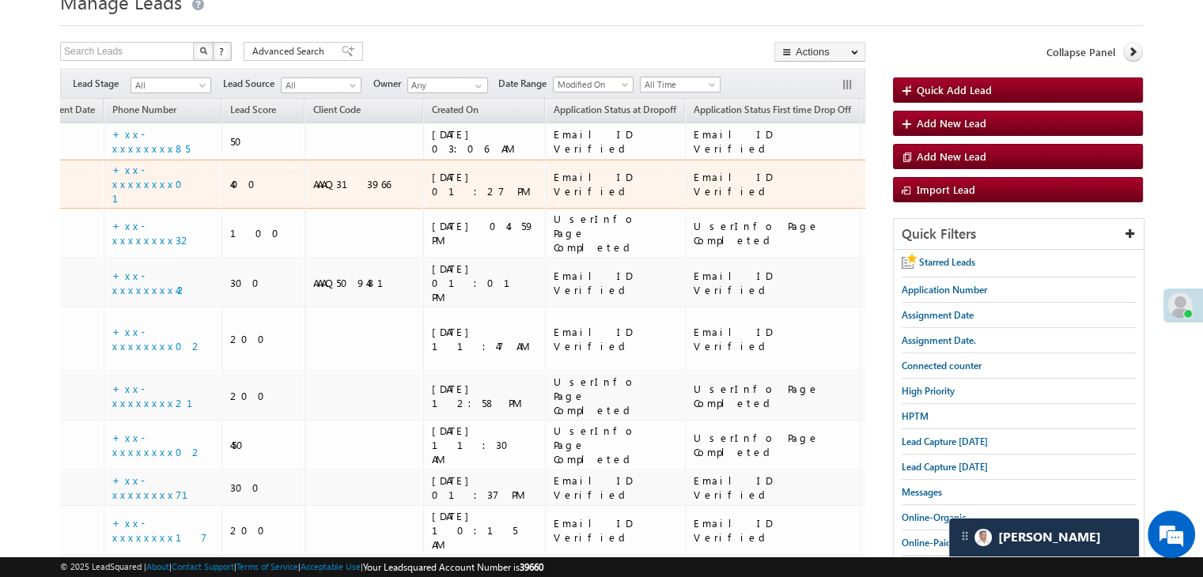
scroll to position [0, 1313]
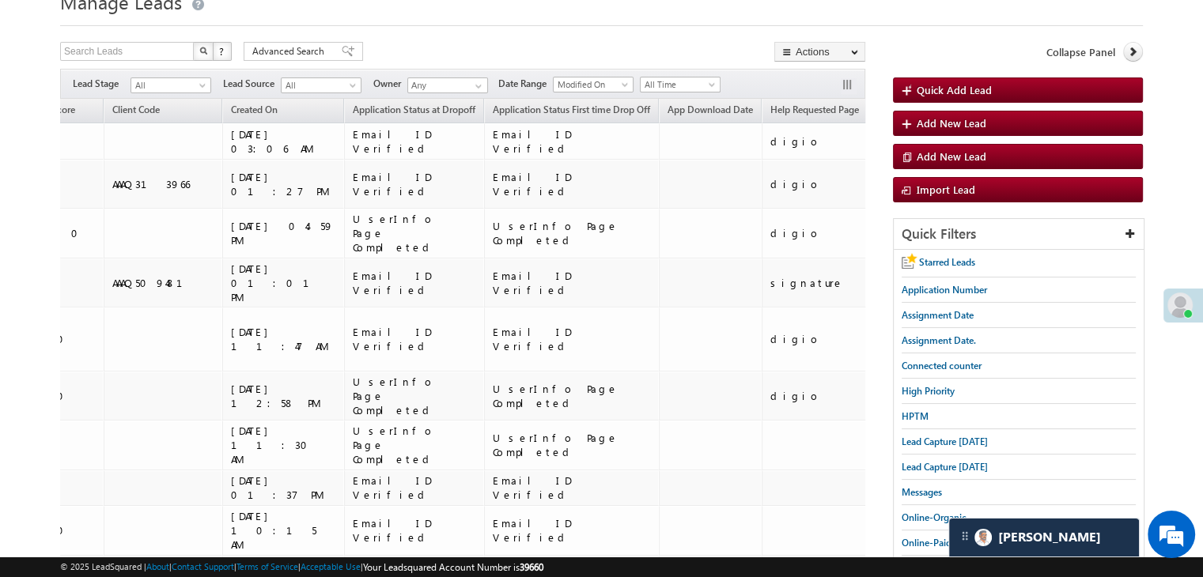
click at [876, 107] on span "Help Requested Timestamp" at bounding box center [933, 110] width 115 height 12
click at [876, 111] on span "Help Requested Timestamp" at bounding box center [933, 110] width 115 height 12
click at [876, 110] on span "Help Requested Timestamp" at bounding box center [933, 110] width 115 height 12
click at [876, 107] on span "Help Requested Timestamp" at bounding box center [933, 110] width 115 height 12
click at [1024, 108] on span "Help Requested User" at bounding box center [1067, 110] width 86 height 12
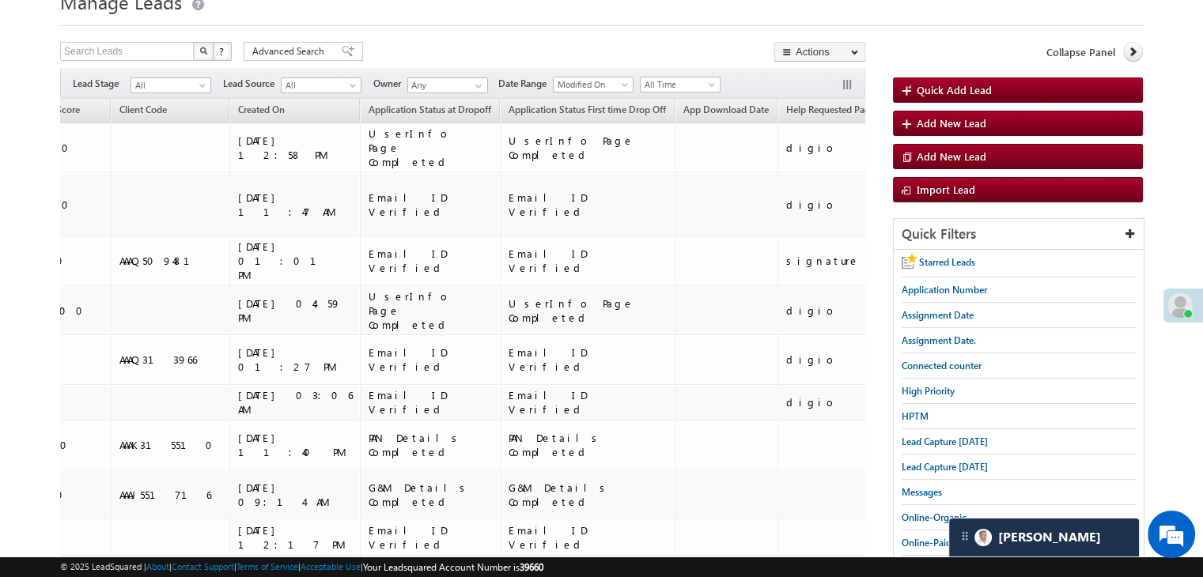
scroll to position [0, 1312]
click at [1026, 108] on span "Help Requested User" at bounding box center [1069, 110] width 86 height 12
click at [1026, 112] on span "Help Requested User" at bounding box center [1069, 110] width 86 height 12
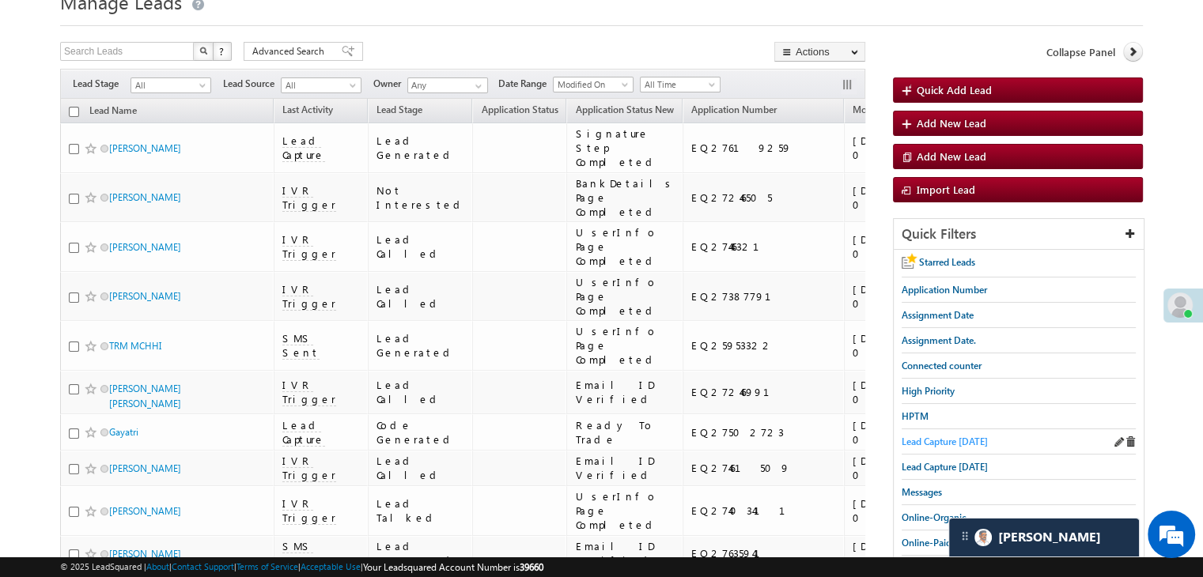
click at [906, 436] on span "Lead Capture [DATE]" at bounding box center [944, 442] width 86 height 12
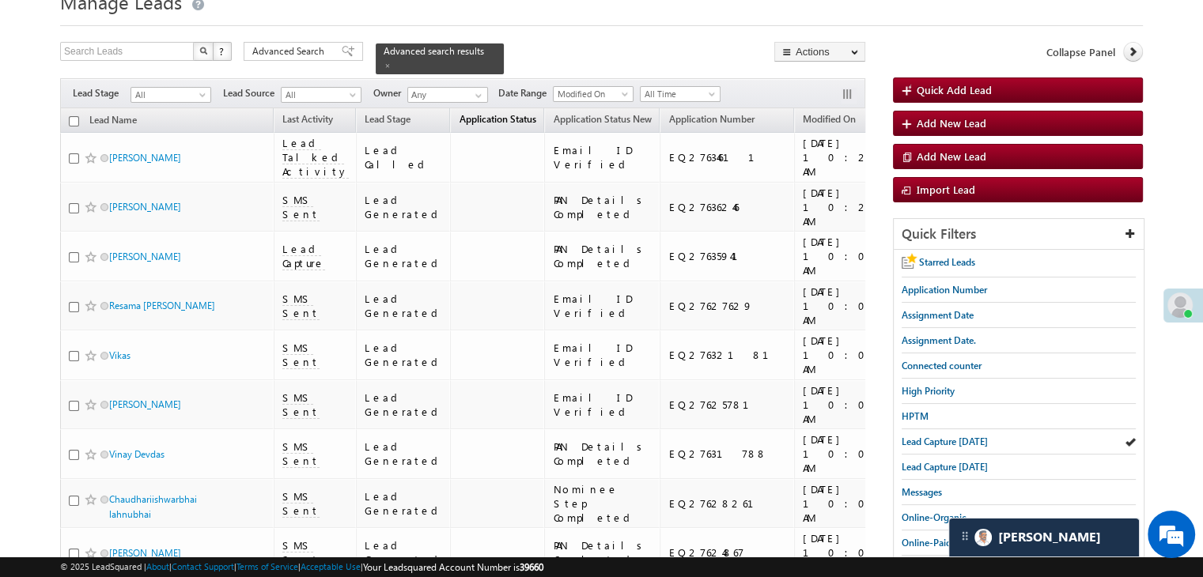
click at [474, 113] on span "Application Status" at bounding box center [497, 119] width 77 height 12
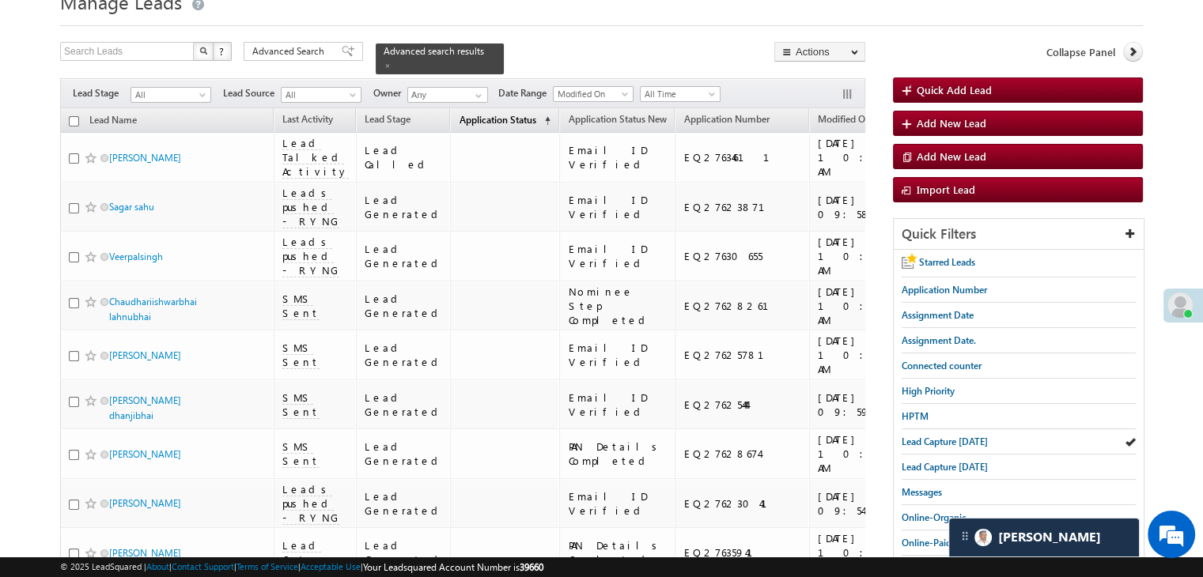
click at [461, 114] on span "Application Status" at bounding box center [497, 120] width 77 height 12
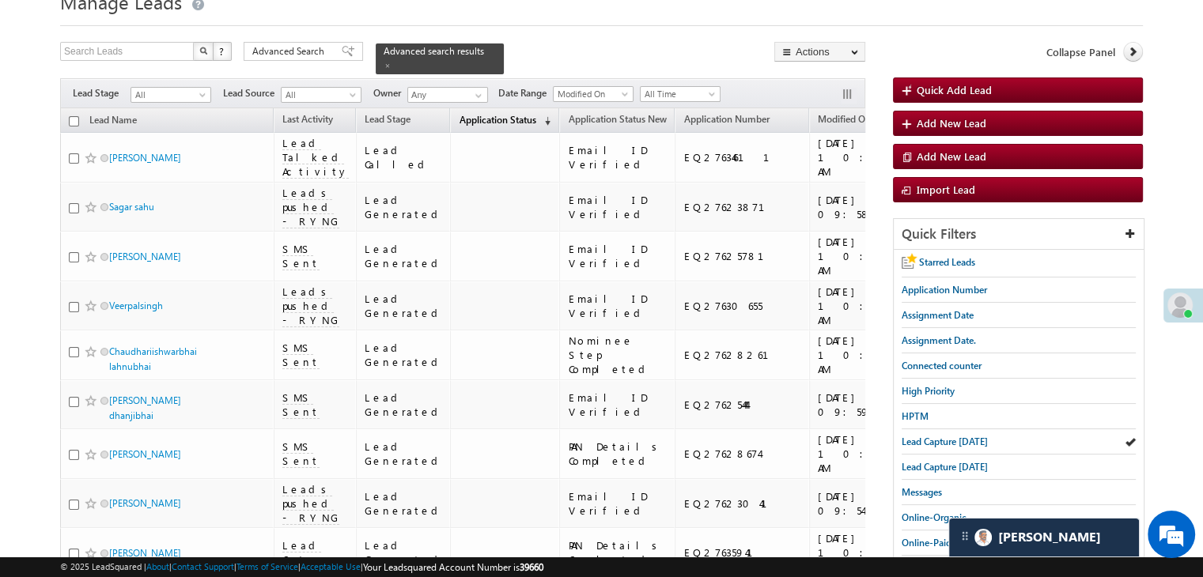
click at [461, 114] on span "Application Status" at bounding box center [497, 120] width 77 height 12
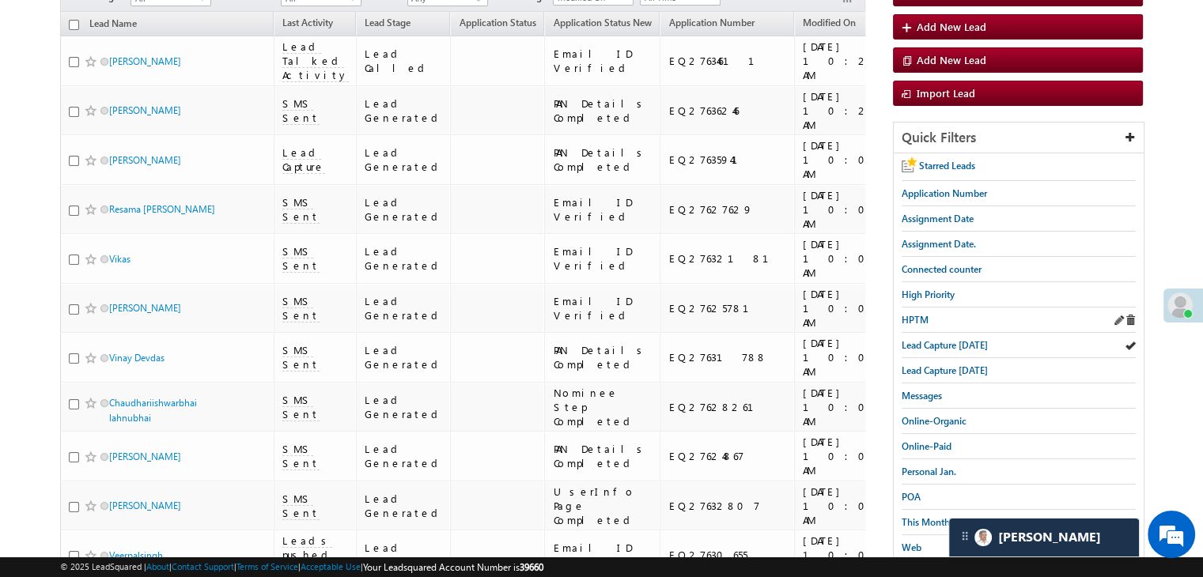
scroll to position [139, 0]
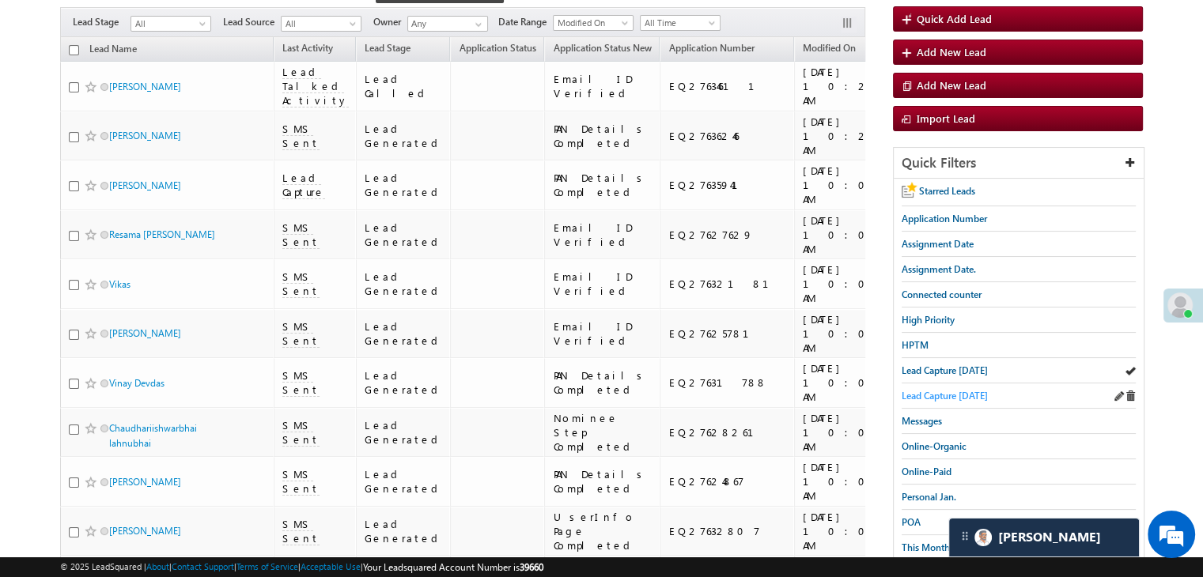
click at [978, 390] on span "Lead Capture [DATE]" at bounding box center [944, 396] width 86 height 12
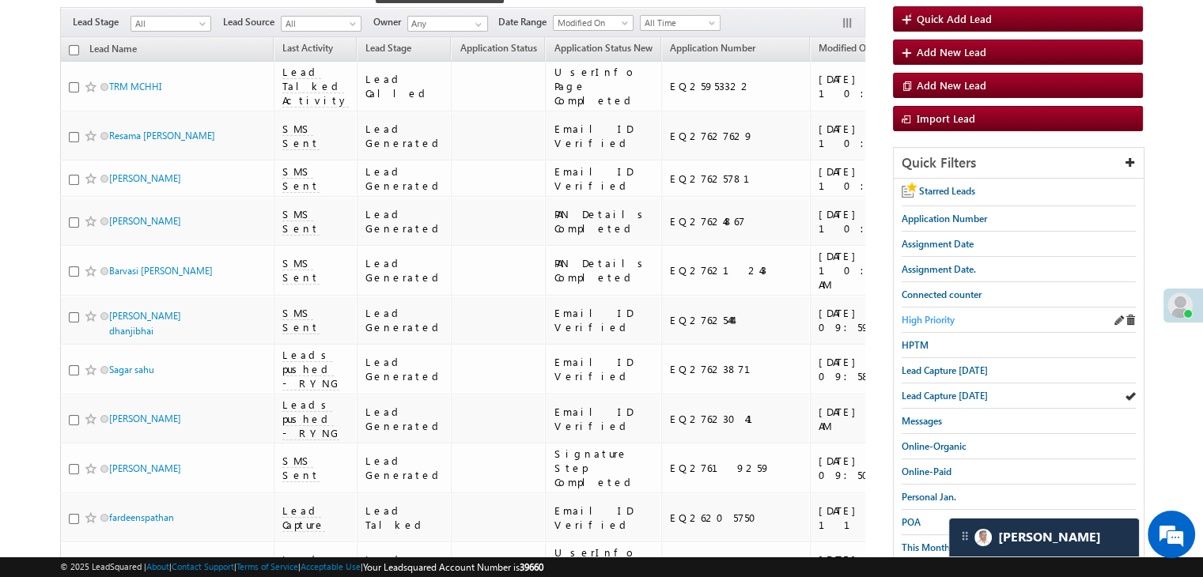
click at [947, 323] on span "High Priority" at bounding box center [927, 320] width 53 height 12
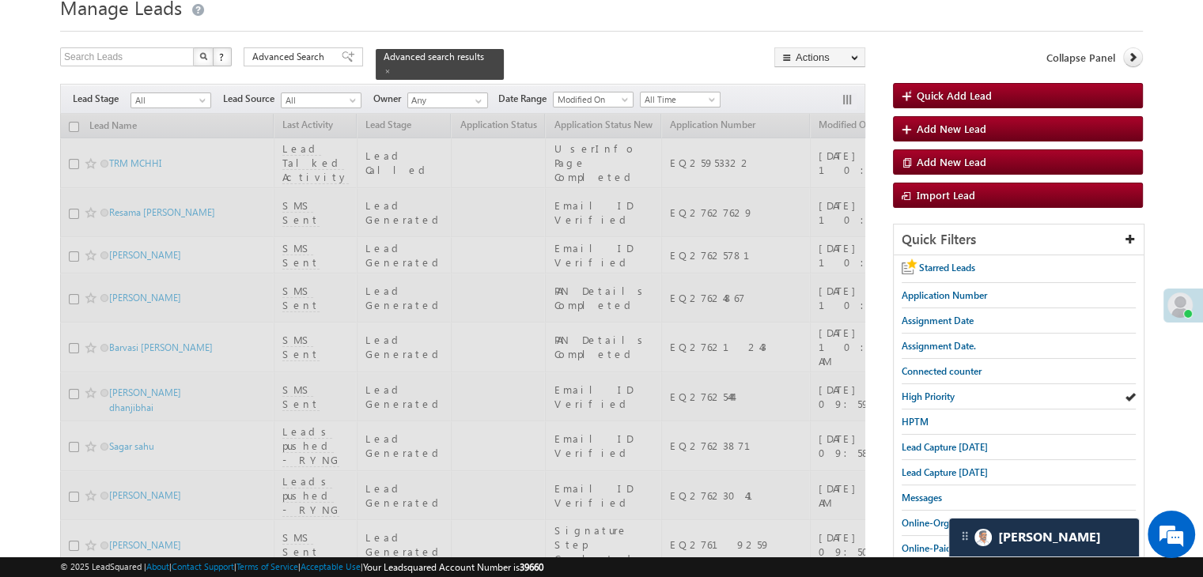
scroll to position [0, 0]
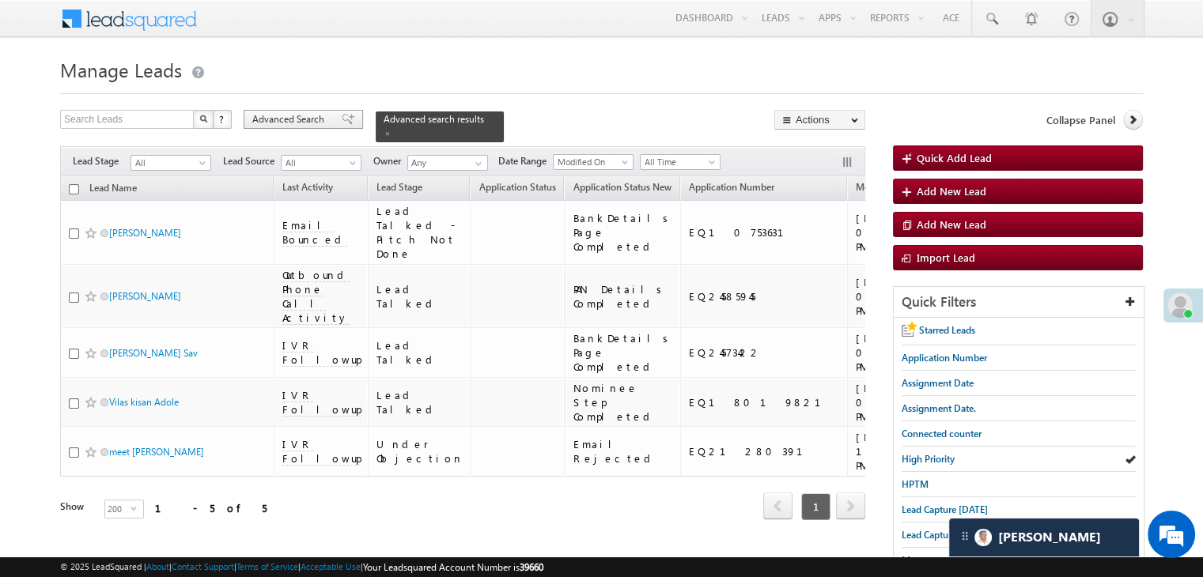
click at [317, 123] on span "Advanced Search" at bounding box center [290, 119] width 77 height 14
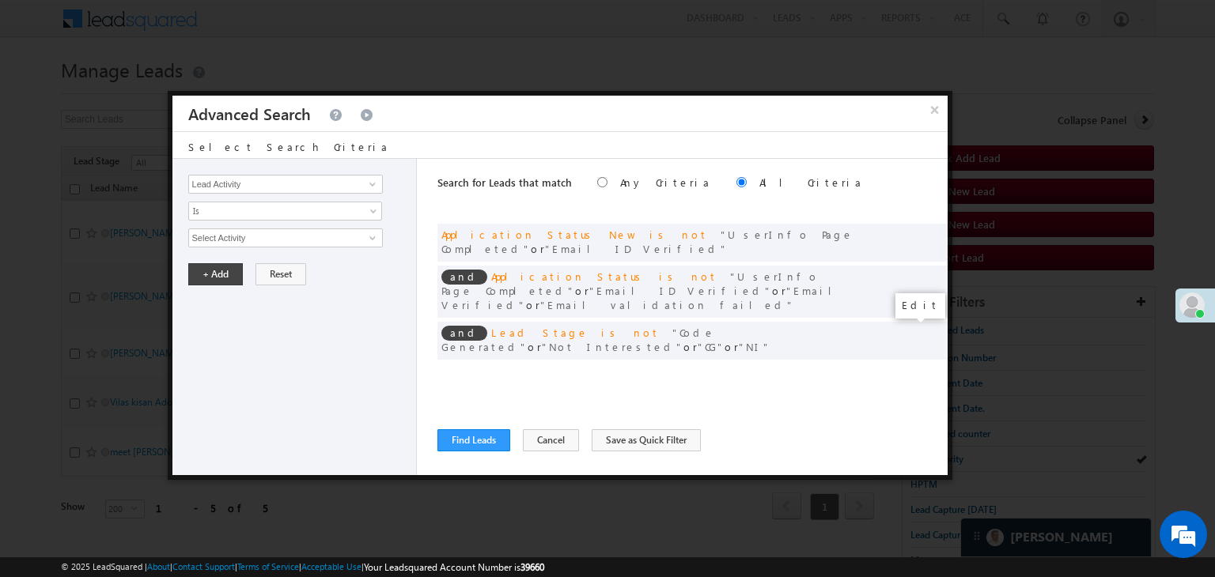
click at [905, 368] on span at bounding box center [910, 373] width 11 height 11
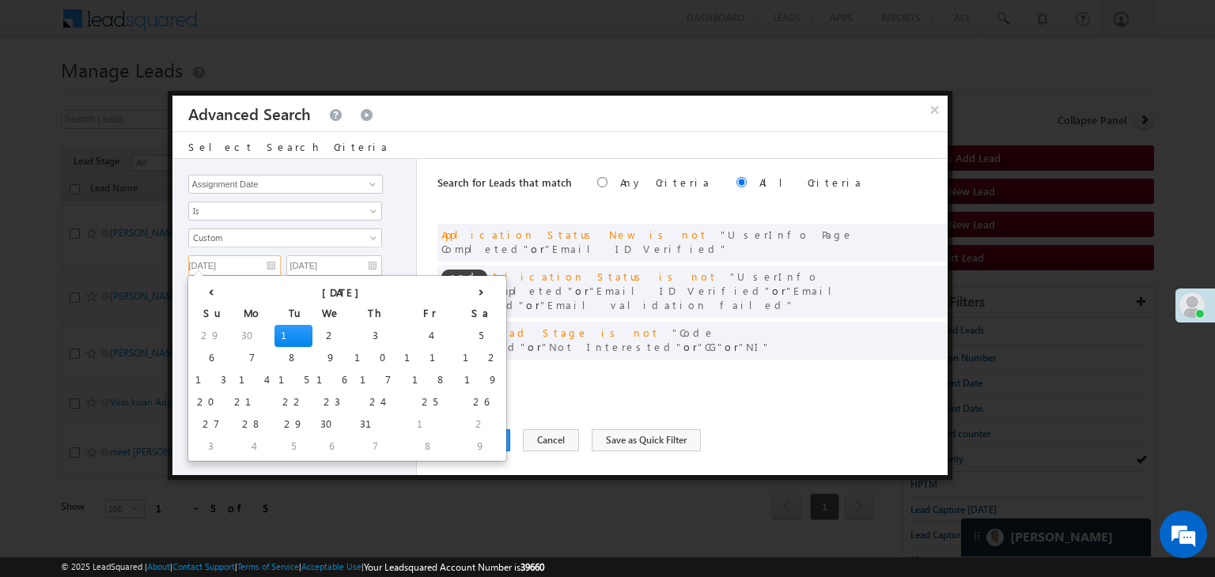
click at [240, 263] on input "[DATE]" at bounding box center [234, 265] width 93 height 21
click at [459, 378] on td "19" at bounding box center [481, 380] width 44 height 22
type input "[DATE]"
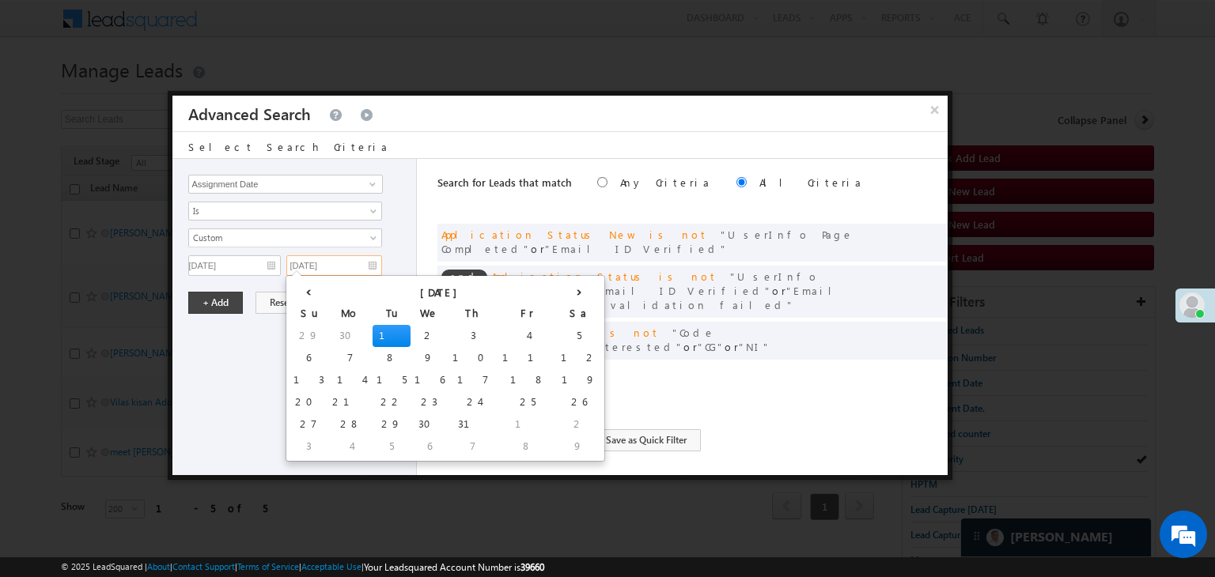
click at [353, 258] on input "[DATE]" at bounding box center [334, 265] width 96 height 21
click at [557, 295] on th "›" at bounding box center [579, 291] width 44 height 24
click at [481, 399] on td "21" at bounding box center [503, 402] width 44 height 22
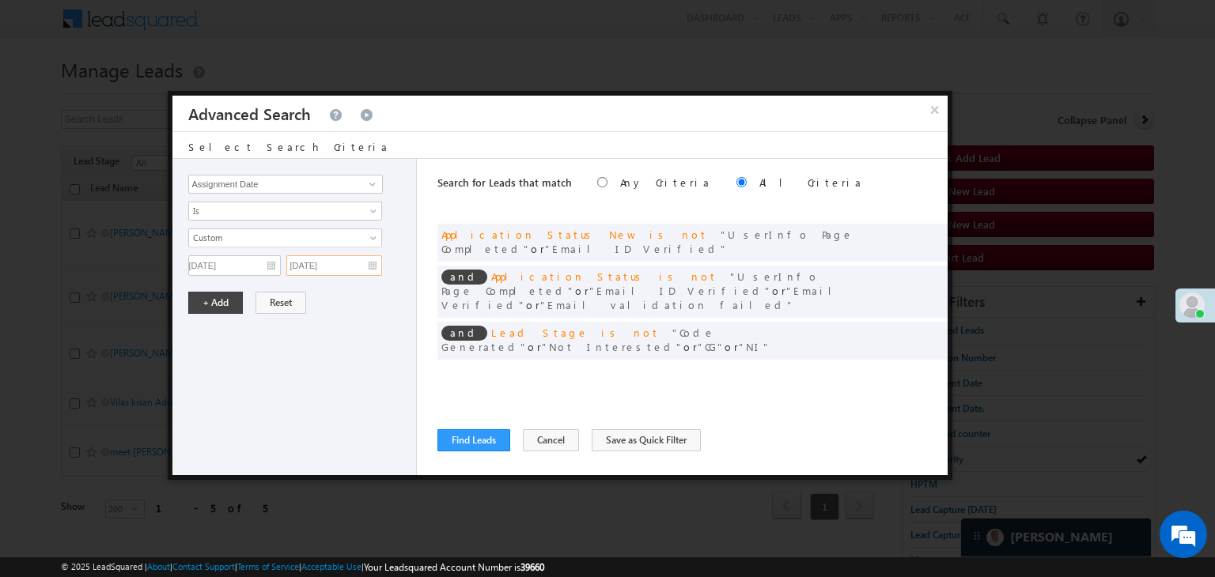
click at [363, 260] on input "[DATE]" at bounding box center [334, 265] width 96 height 21
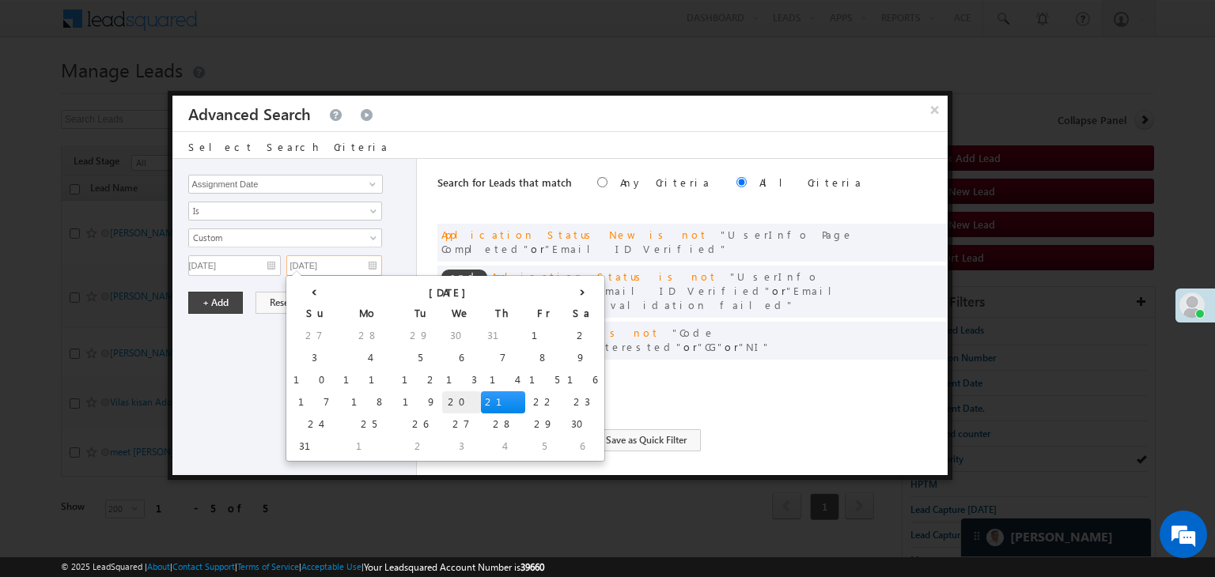
click at [442, 395] on td "20" at bounding box center [461, 402] width 39 height 22
type input "[DATE]"
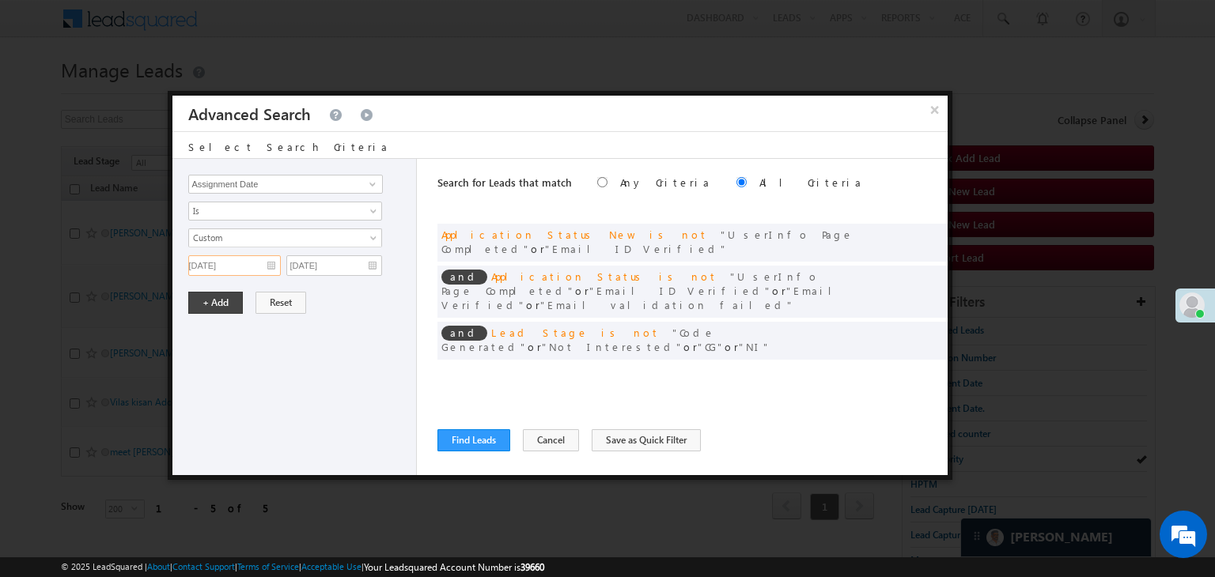
click at [256, 265] on input "[DATE]" at bounding box center [234, 265] width 93 height 21
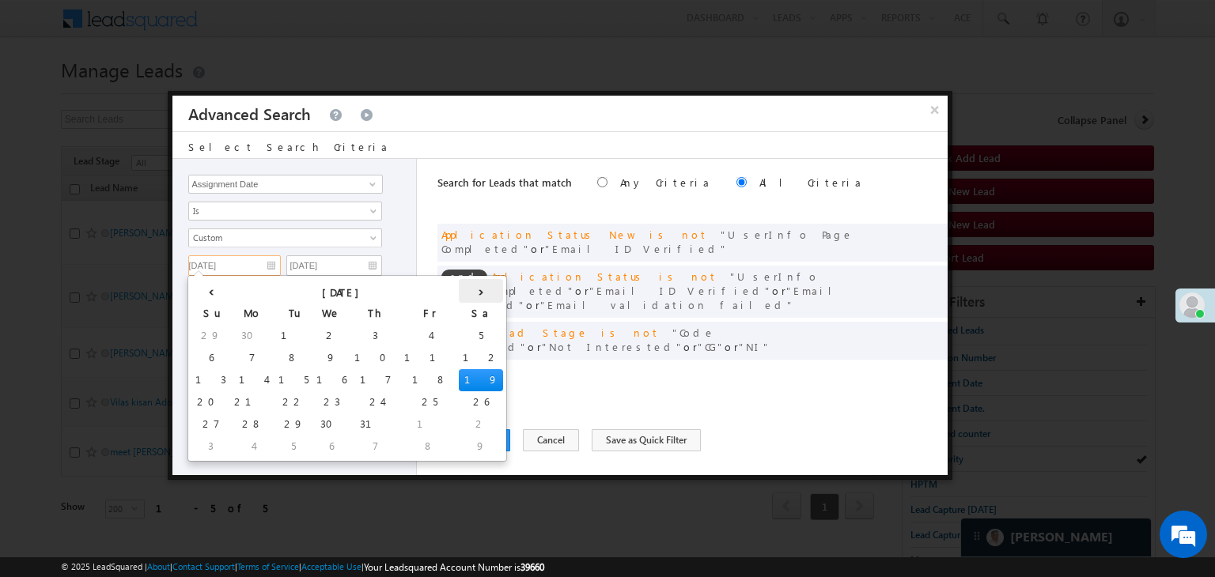
click at [459, 297] on th "›" at bounding box center [481, 291] width 44 height 24
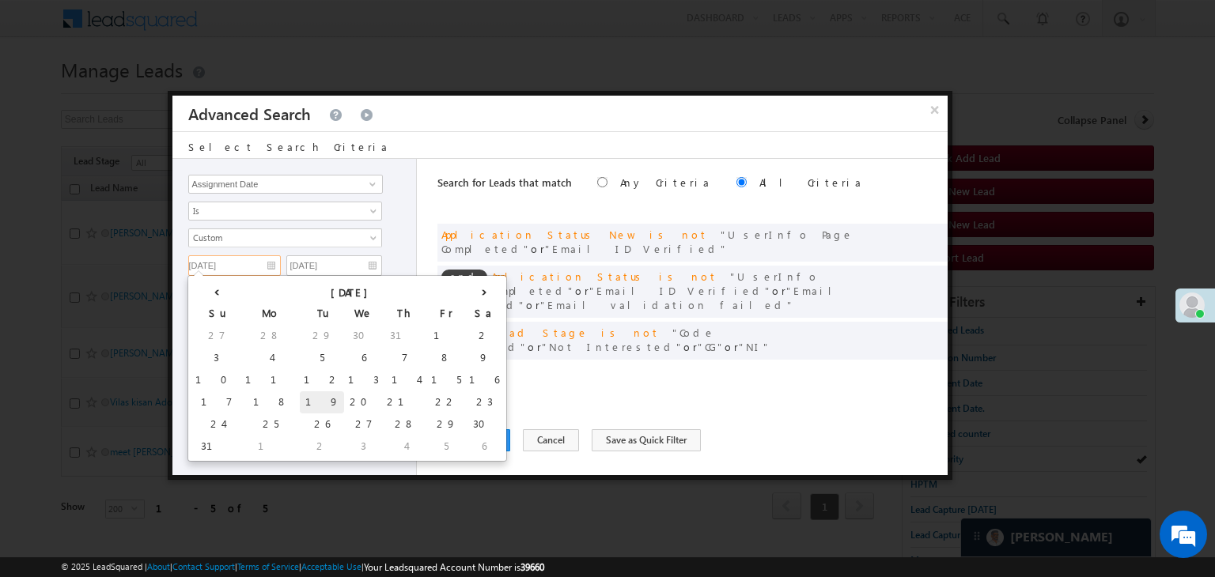
click at [300, 399] on td "19" at bounding box center [322, 402] width 44 height 22
type input "[DATE]"
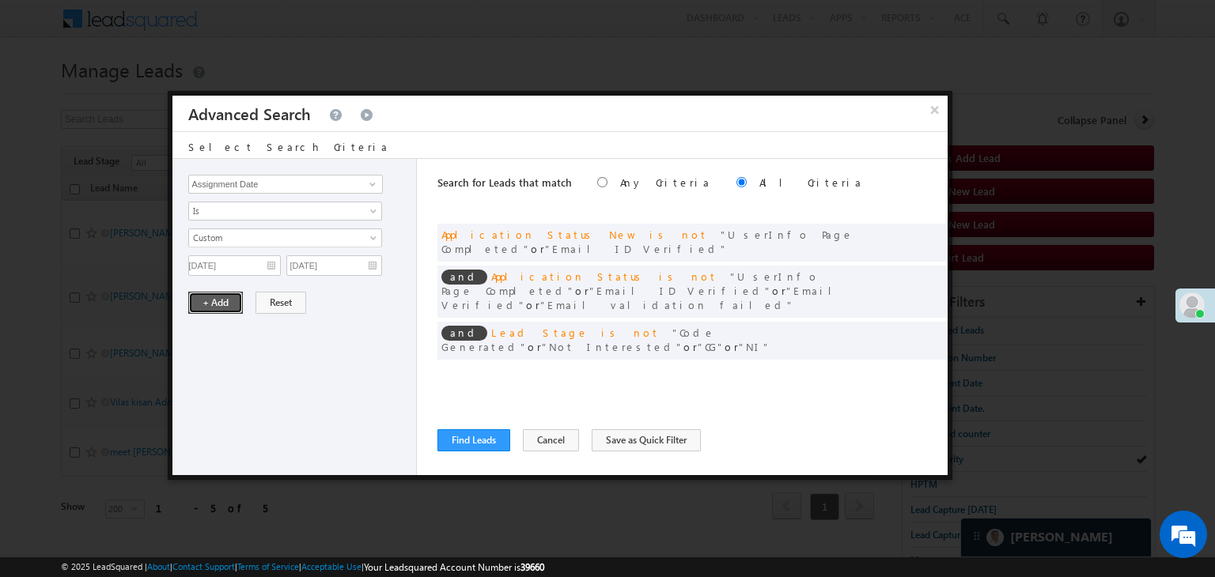
click at [198, 296] on button "+ Add" at bounding box center [215, 303] width 55 height 22
click at [471, 439] on button "Find Leads" at bounding box center [473, 440] width 73 height 22
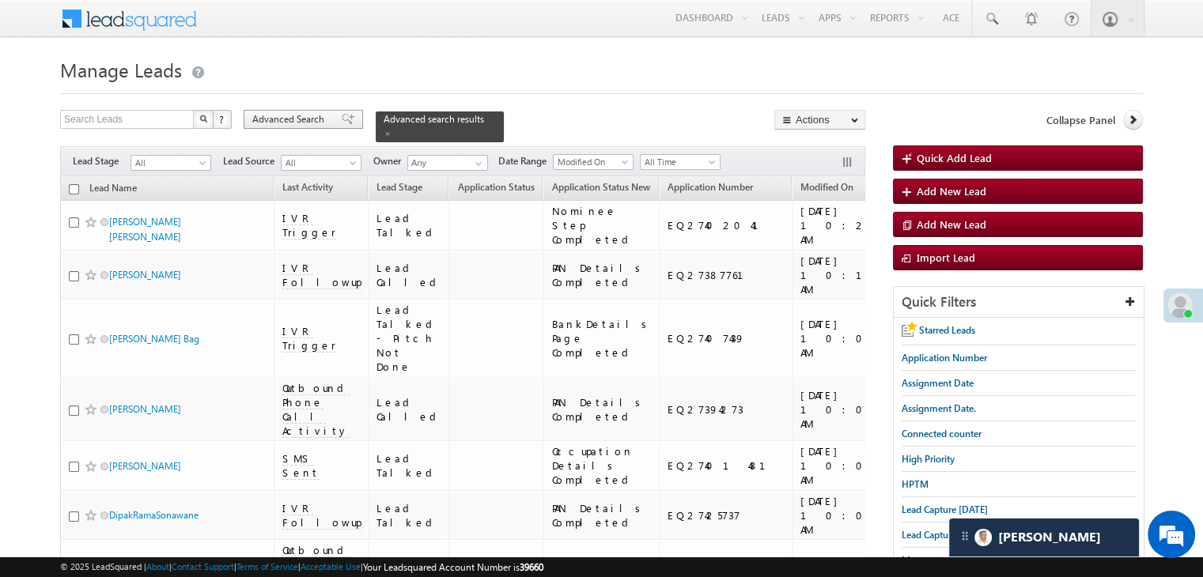
click at [323, 117] on span "Advanced Search" at bounding box center [290, 119] width 77 height 14
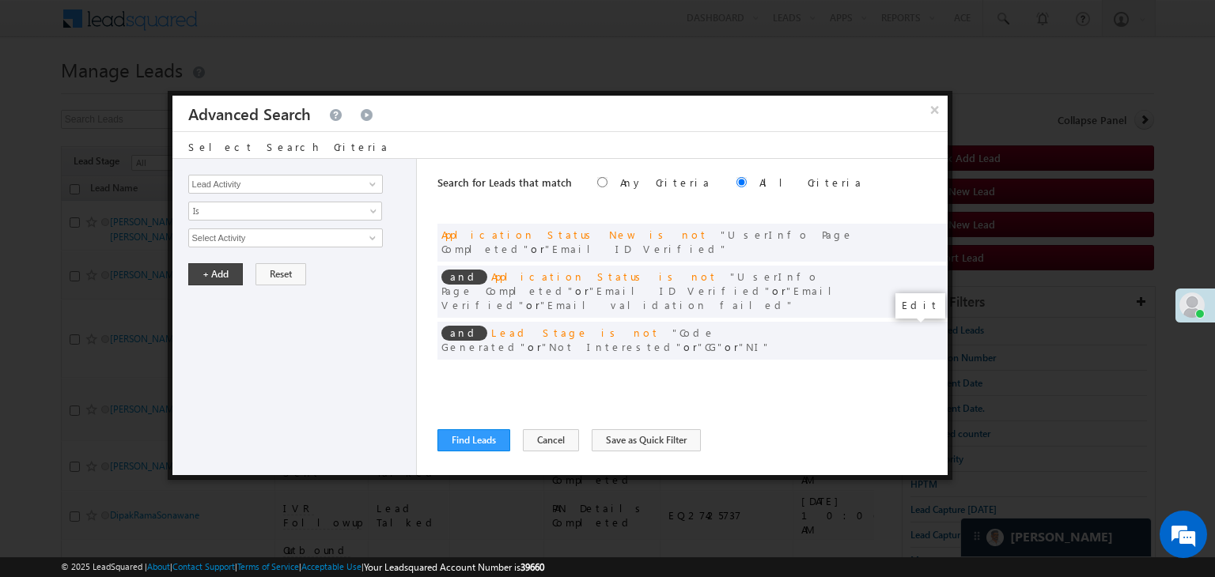
click at [909, 368] on span at bounding box center [910, 373] width 11 height 11
click at [270, 271] on input "[DATE]" at bounding box center [234, 265] width 93 height 21
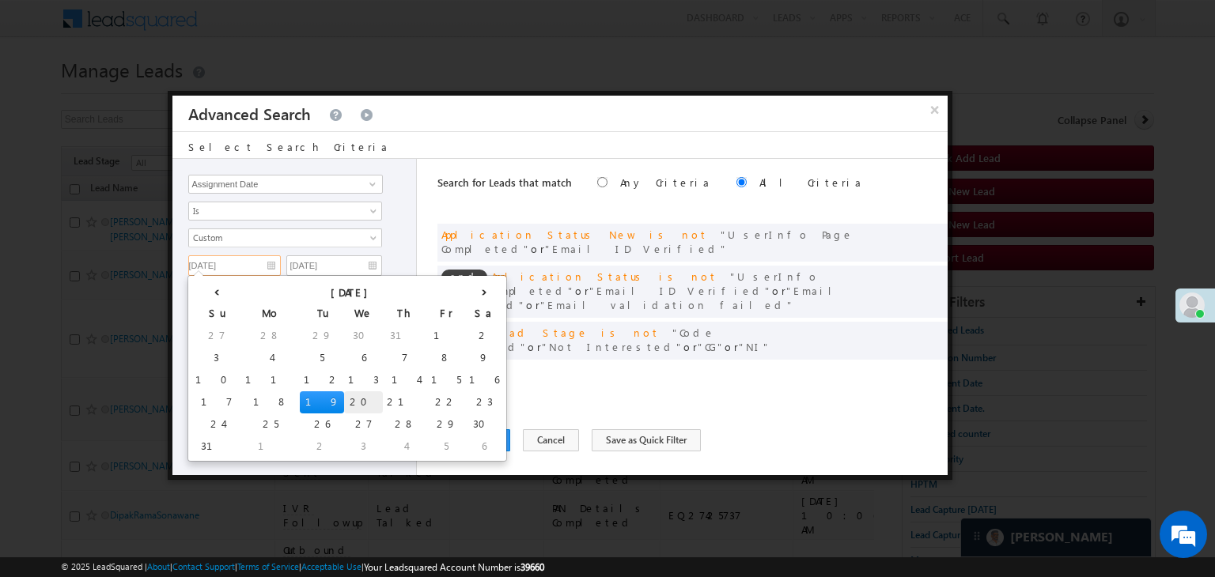
click at [344, 401] on td "20" at bounding box center [363, 402] width 39 height 22
type input "[DATE]"
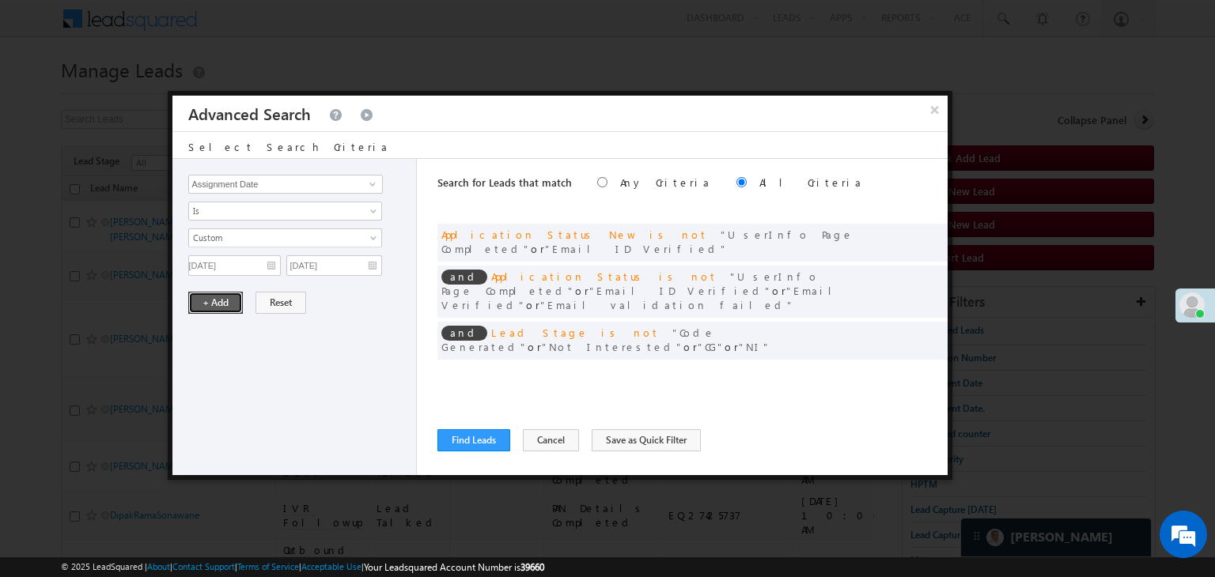
click at [214, 300] on button "+ Add" at bounding box center [215, 303] width 55 height 22
click at [450, 444] on button "Find Leads" at bounding box center [473, 440] width 73 height 22
